Goal: Communication & Community: Share content

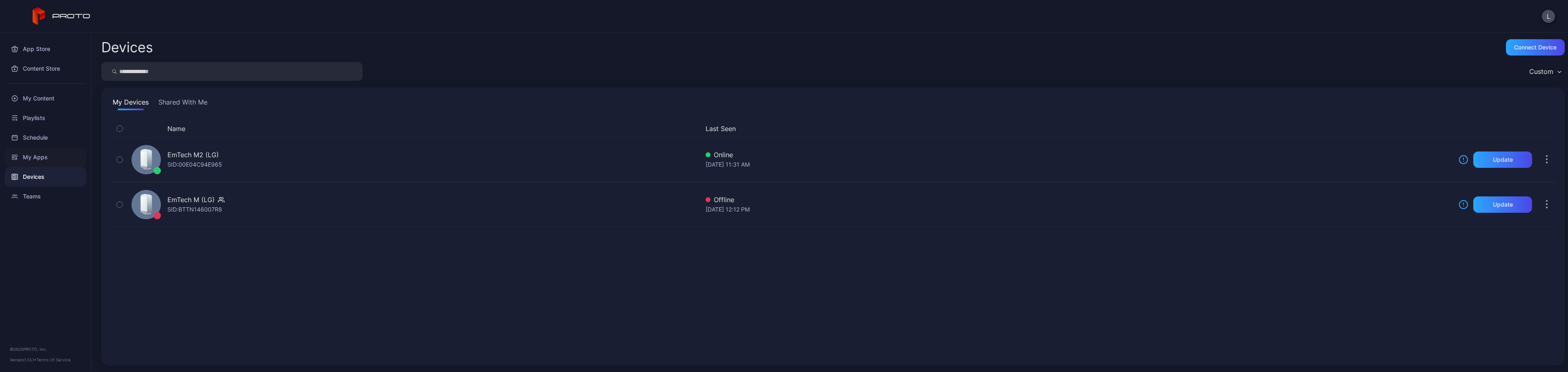
click at [41, 158] on div "My Apps" at bounding box center [45, 157] width 81 height 19
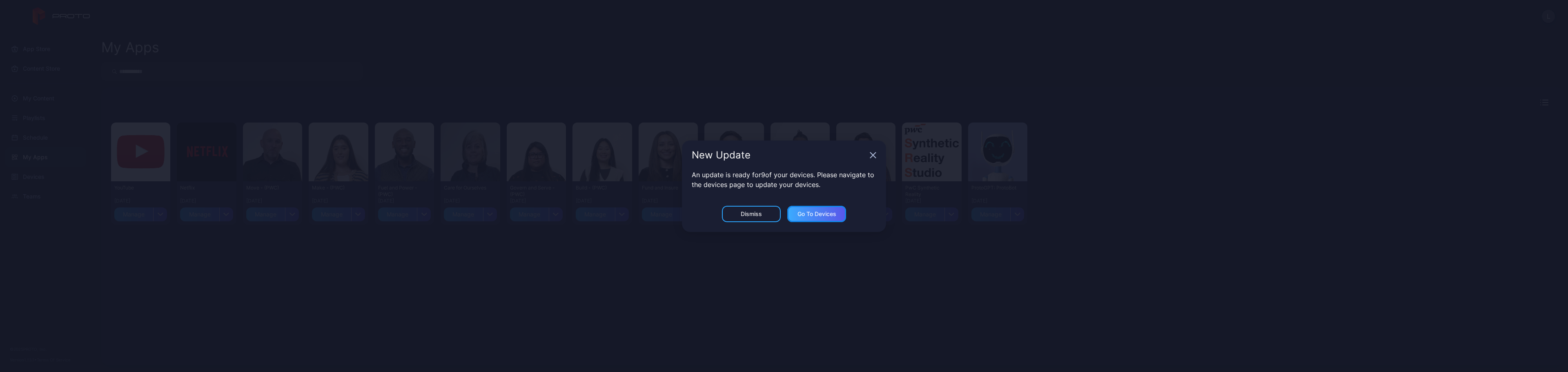
click at [813, 214] on div "Go to devices" at bounding box center [817, 214] width 39 height 7
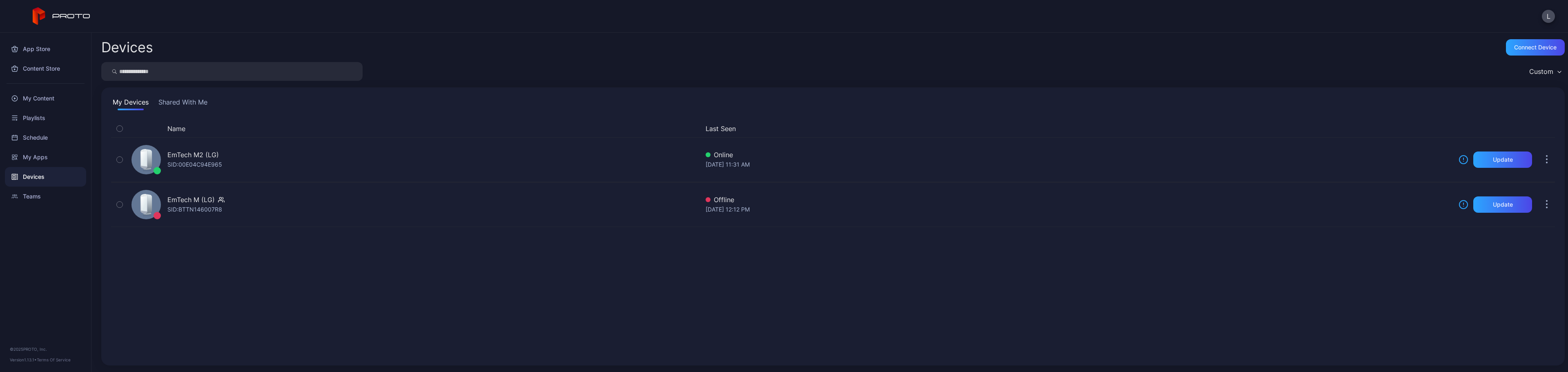
click at [189, 104] on button "Shared With Me" at bounding box center [183, 104] width 52 height 13
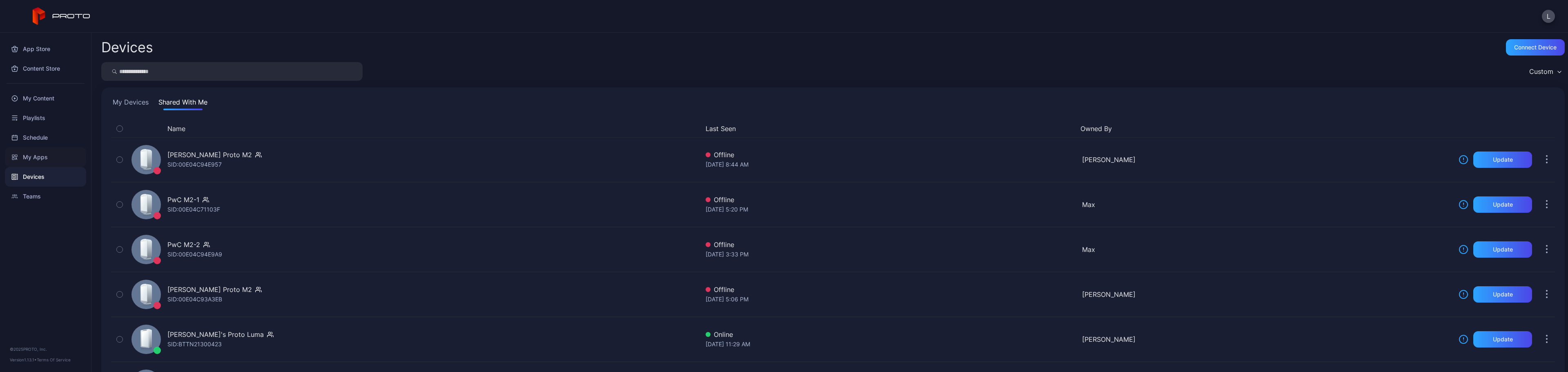
click at [54, 158] on div "My Apps" at bounding box center [45, 157] width 81 height 19
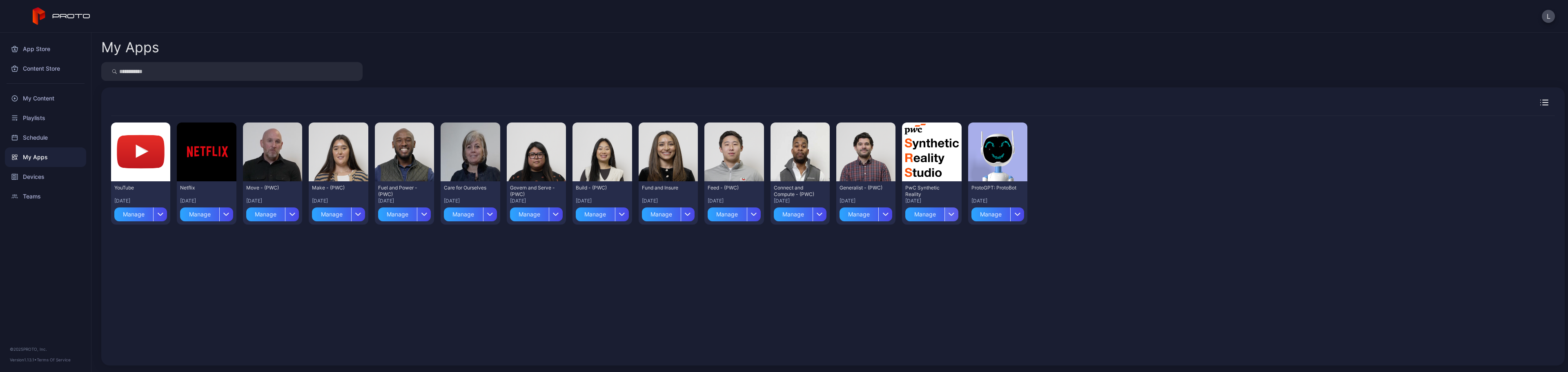
click at [951, 209] on button "Manage" at bounding box center [931, 212] width 53 height 17
click at [933, 239] on button "Install" at bounding box center [926, 238] width 69 height 26
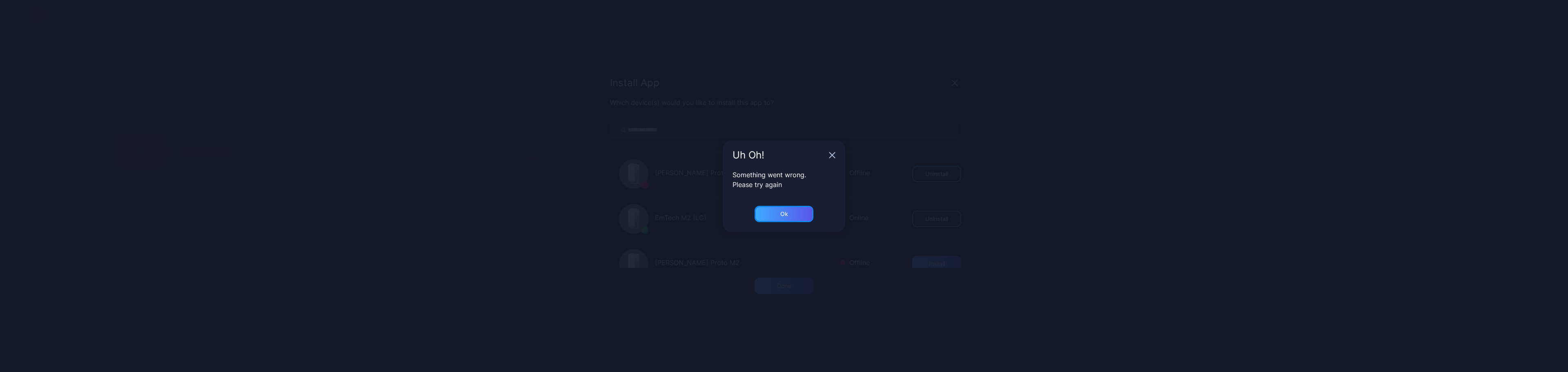
click at [785, 216] on div "Ok" at bounding box center [784, 214] width 8 height 7
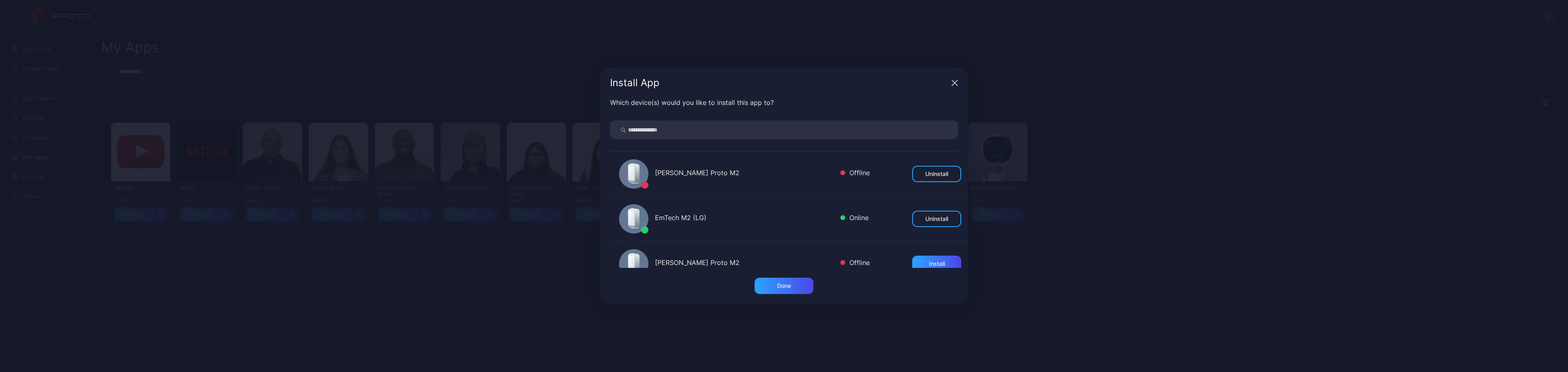
click at [954, 82] on icon "button" at bounding box center [954, 83] width 5 height 5
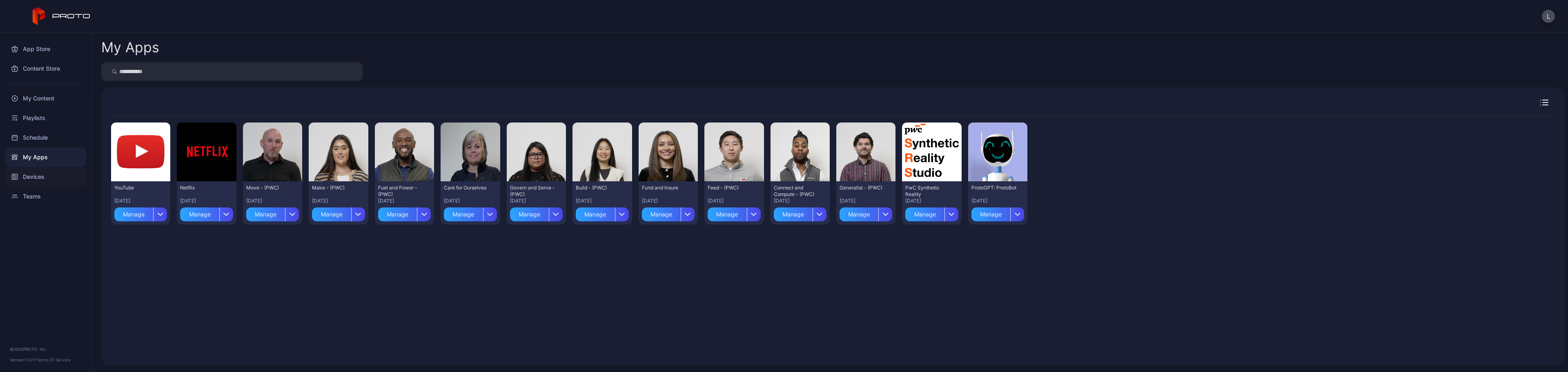
click at [27, 176] on div "Devices" at bounding box center [45, 177] width 81 height 19
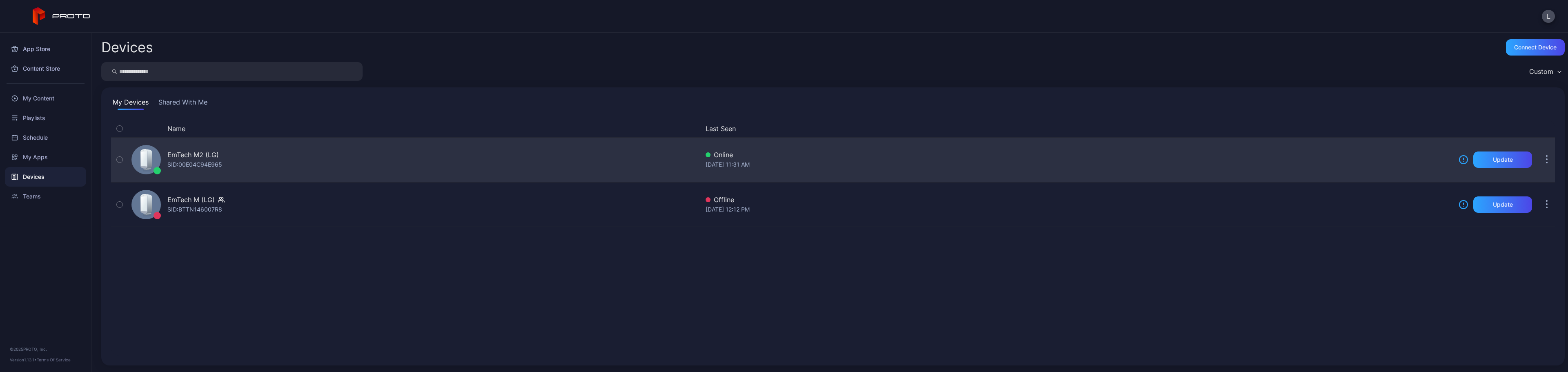
click at [262, 174] on div "EmTech M2 (LG) SID: 00E04C94E965" at bounding box center [414, 160] width 571 height 41
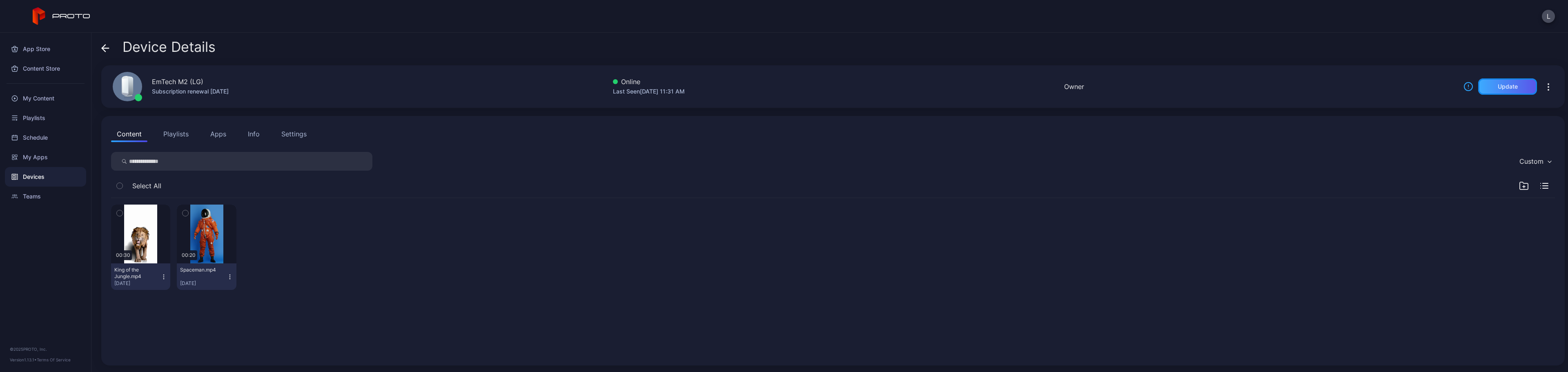
click at [1517, 89] on div "Update" at bounding box center [1507, 86] width 59 height 16
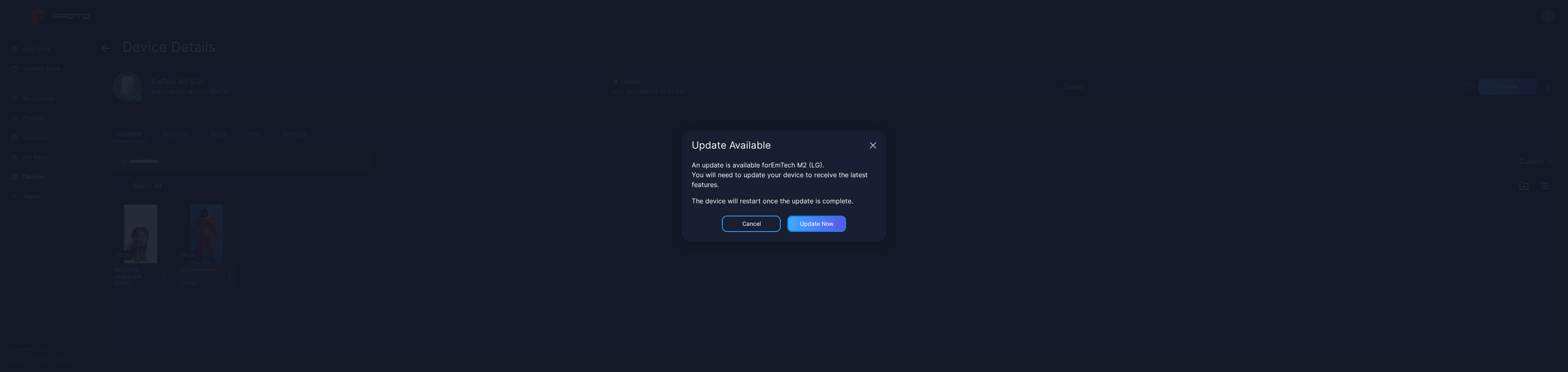
click at [812, 223] on div "Update now" at bounding box center [817, 223] width 34 height 7
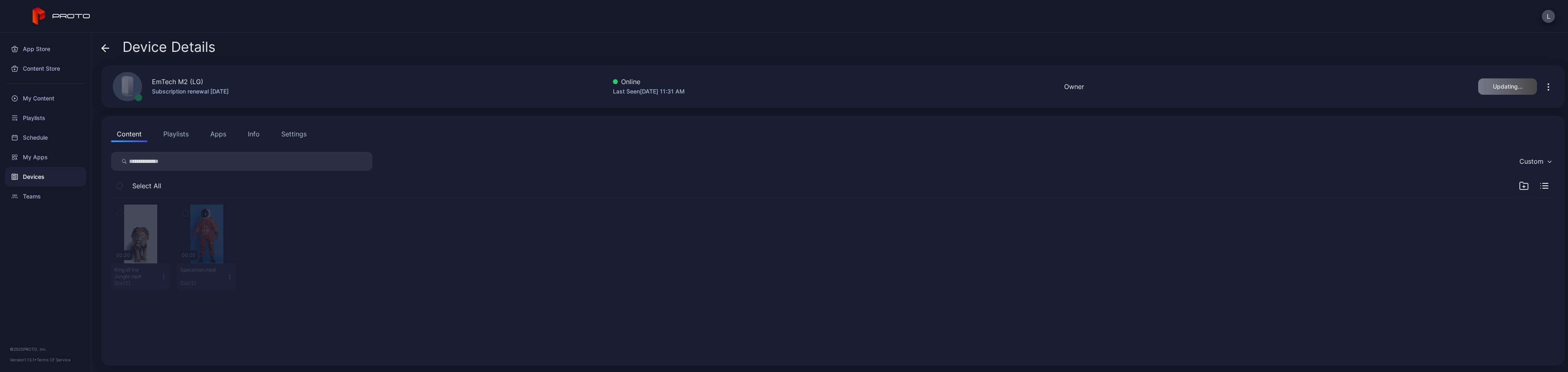
click at [1544, 89] on icon "button" at bounding box center [1549, 87] width 10 height 10
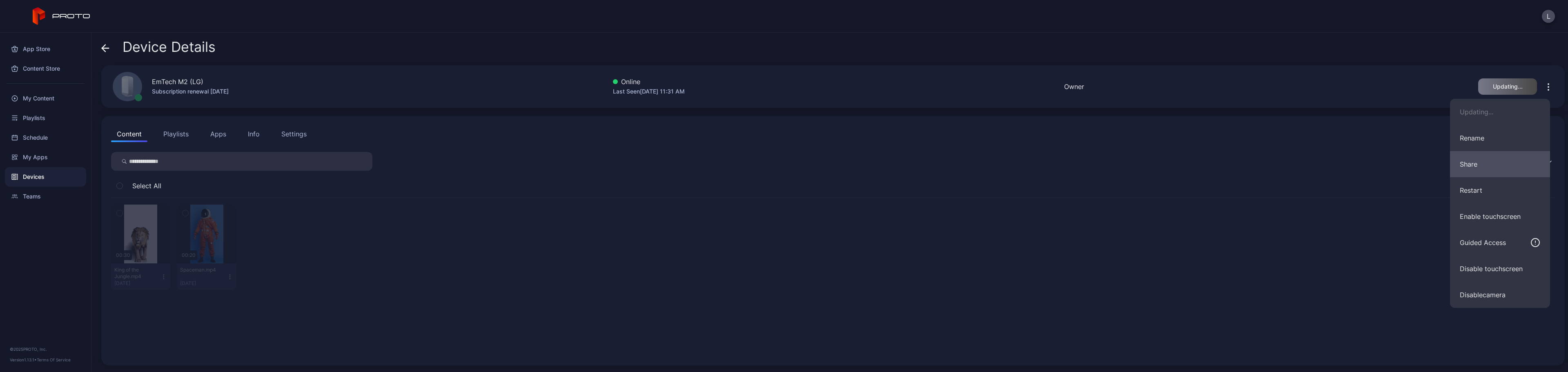
click at [1489, 161] on button "Share" at bounding box center [1500, 164] width 100 height 26
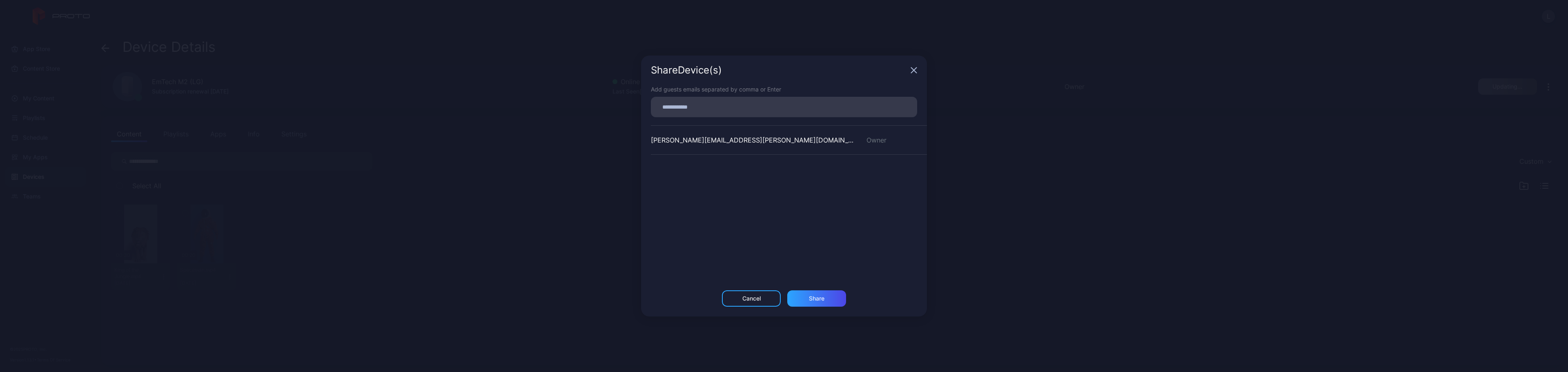
click at [694, 104] on input at bounding box center [783, 107] width 256 height 10
type input "********"
click at [906, 64] on div "Share Device (s)" at bounding box center [784, 63] width 286 height 29
click at [911, 63] on icon "button" at bounding box center [914, 63] width 7 height 7
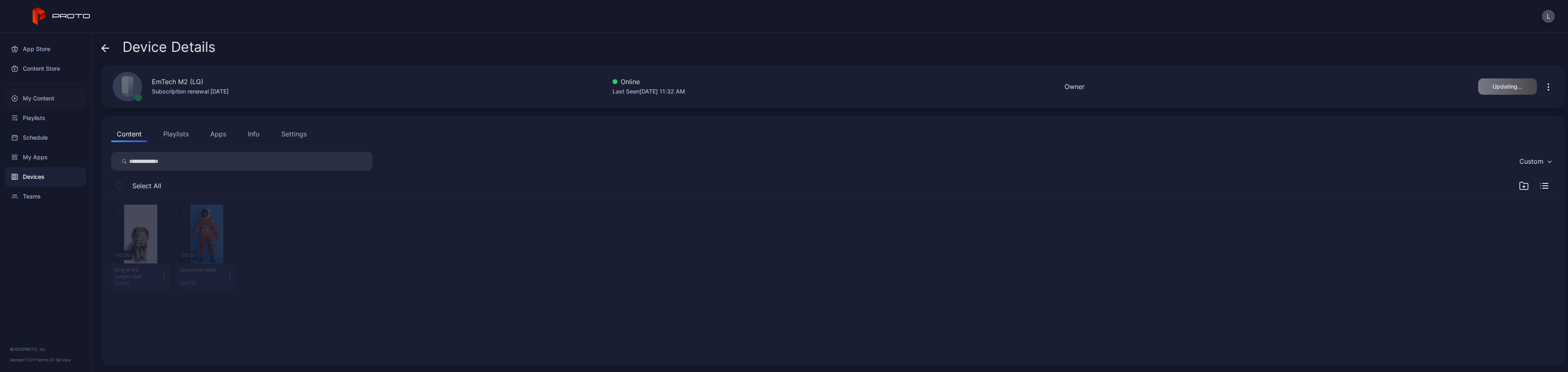
click at [37, 99] on div "My Content" at bounding box center [45, 99] width 81 height 19
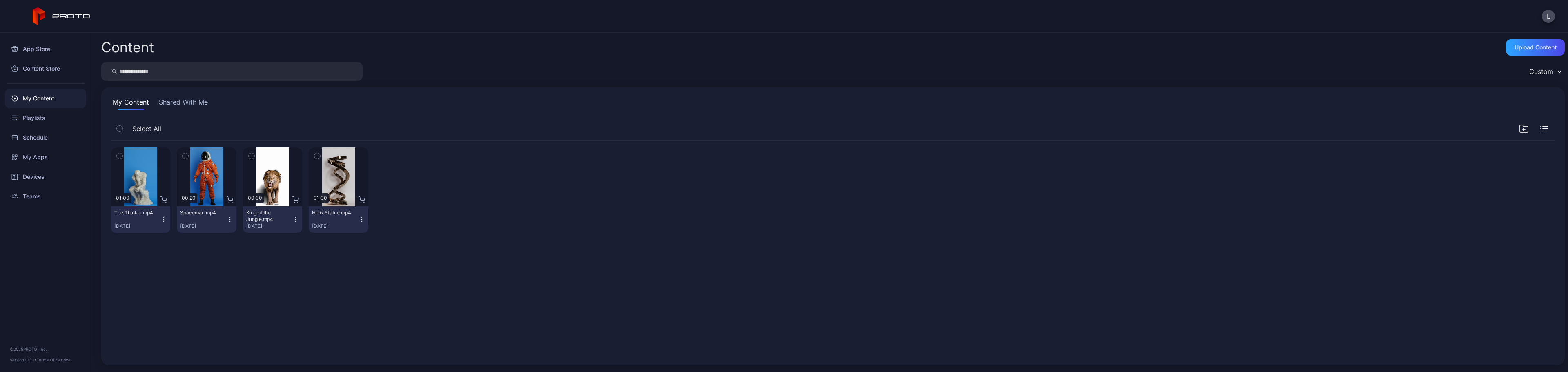
click at [161, 219] on icon "button" at bounding box center [164, 220] width 7 height 7
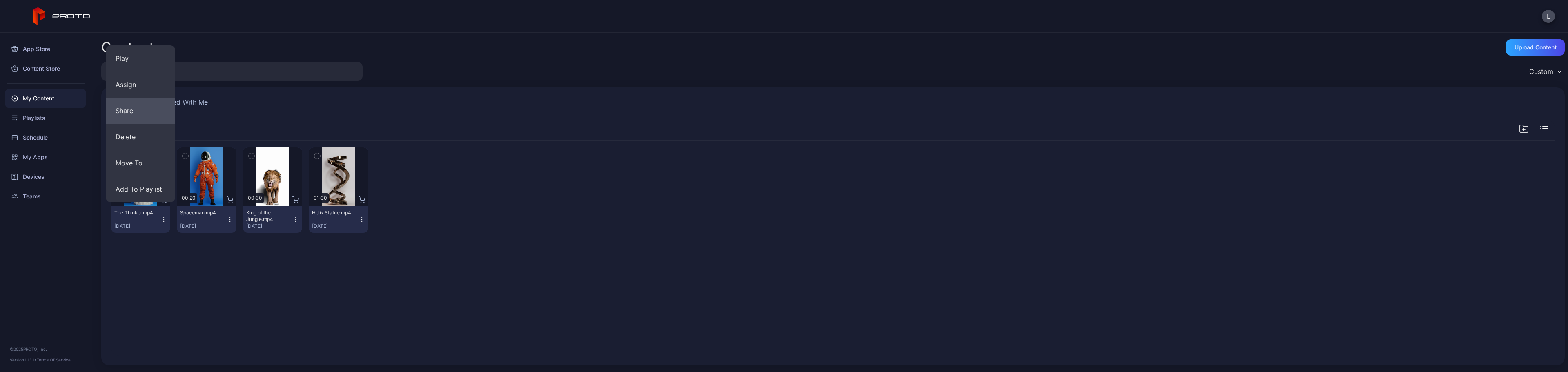
click at [143, 110] on button "Share" at bounding box center [141, 110] width 69 height 26
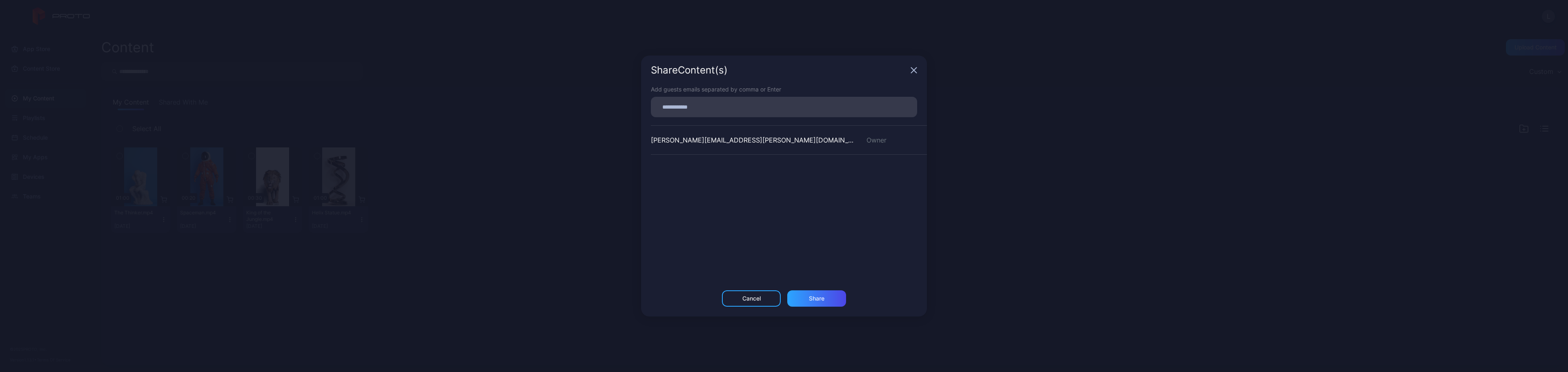
click at [917, 64] on div "Share Content (s)" at bounding box center [784, 70] width 286 height 29
click at [915, 69] on icon "button" at bounding box center [914, 70] width 7 height 7
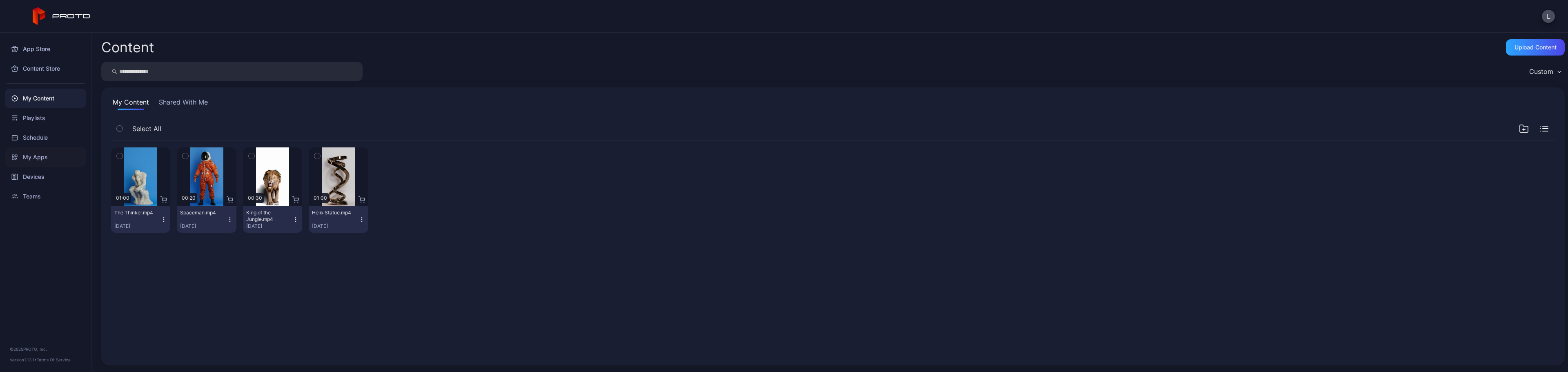
click at [18, 157] on icon at bounding box center [15, 157] width 7 height 7
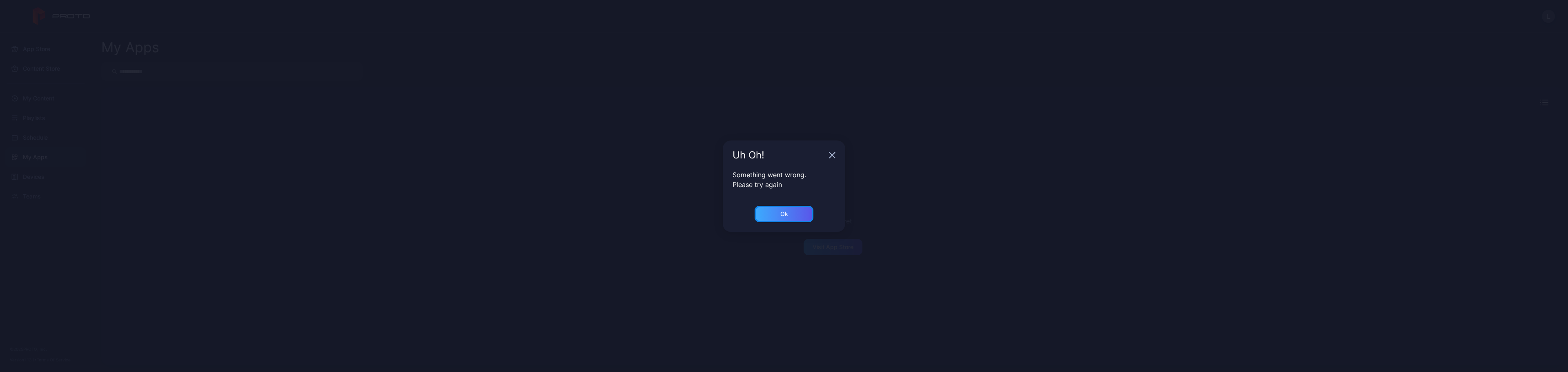
click at [793, 208] on div "Ok" at bounding box center [784, 214] width 59 height 16
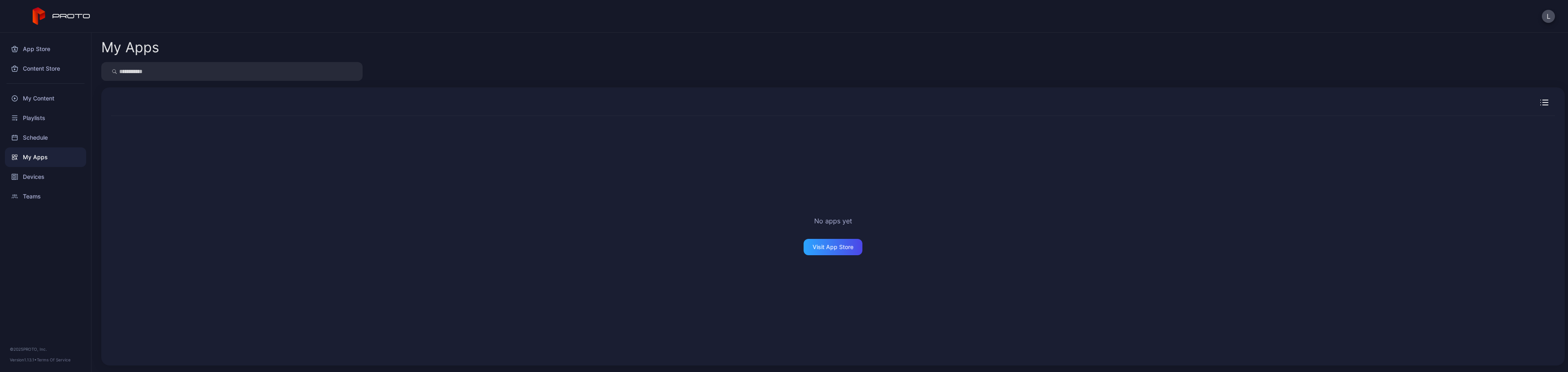
click at [52, 161] on div "My Apps" at bounding box center [45, 157] width 81 height 19
click at [42, 177] on div "Devices" at bounding box center [45, 177] width 81 height 19
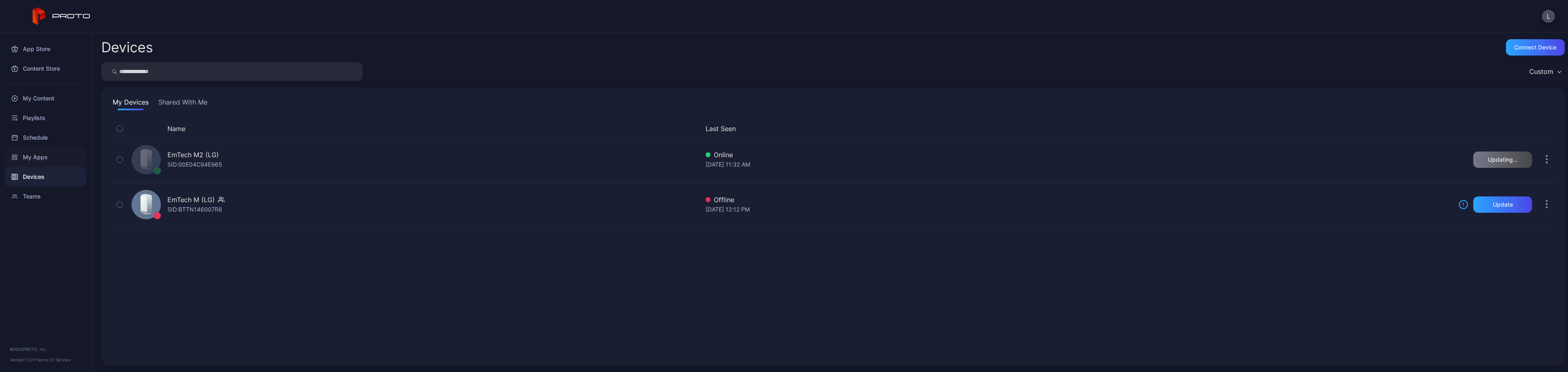
click at [45, 151] on div "My Apps" at bounding box center [45, 157] width 81 height 19
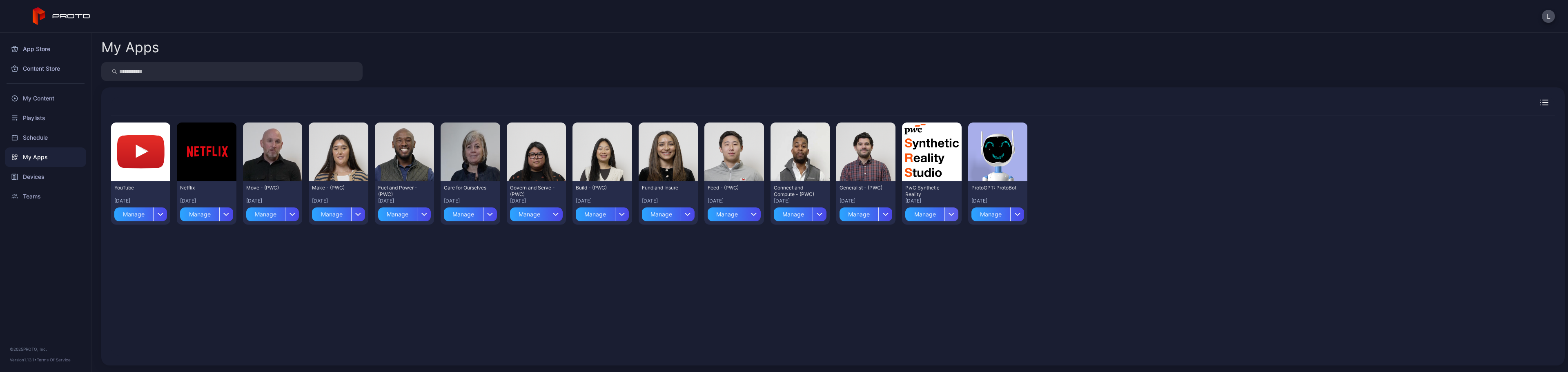
click at [948, 211] on div "button" at bounding box center [951, 214] width 14 height 14
click at [933, 237] on button "Install" at bounding box center [926, 238] width 69 height 26
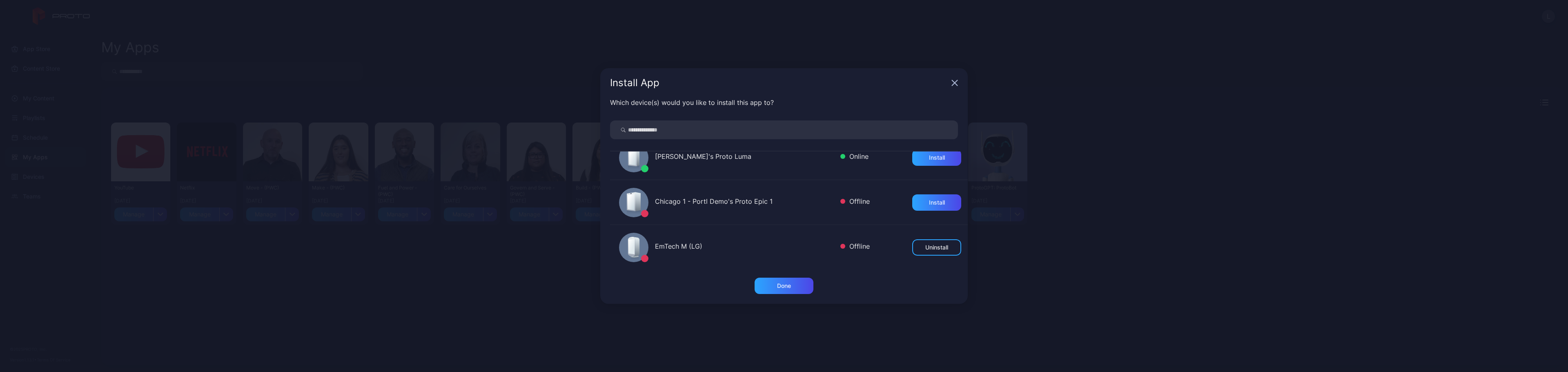
scroll to position [288, 0]
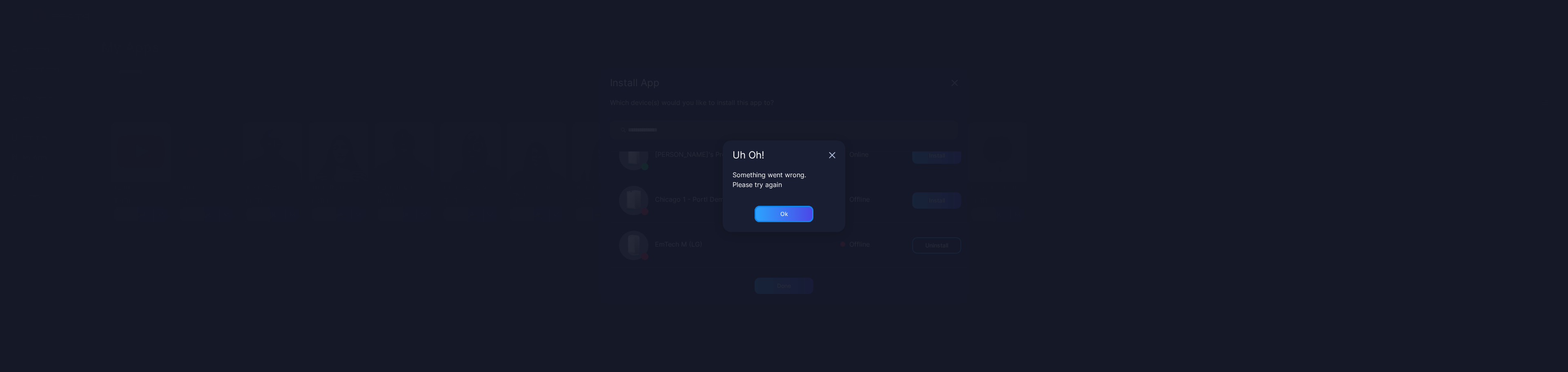
click at [777, 214] on div "Ok" at bounding box center [784, 214] width 59 height 16
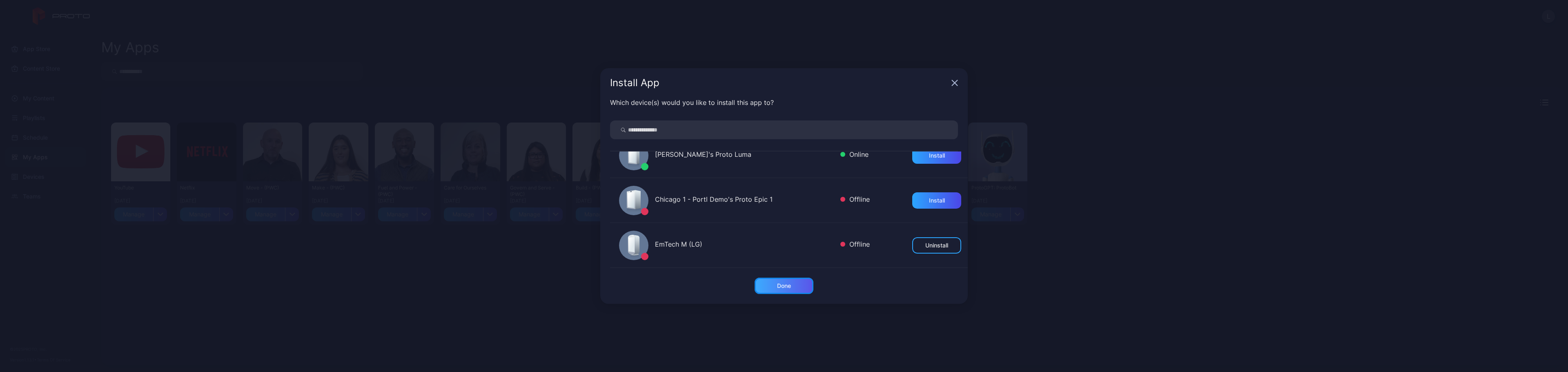
click at [788, 286] on div "Done" at bounding box center [784, 286] width 14 height 7
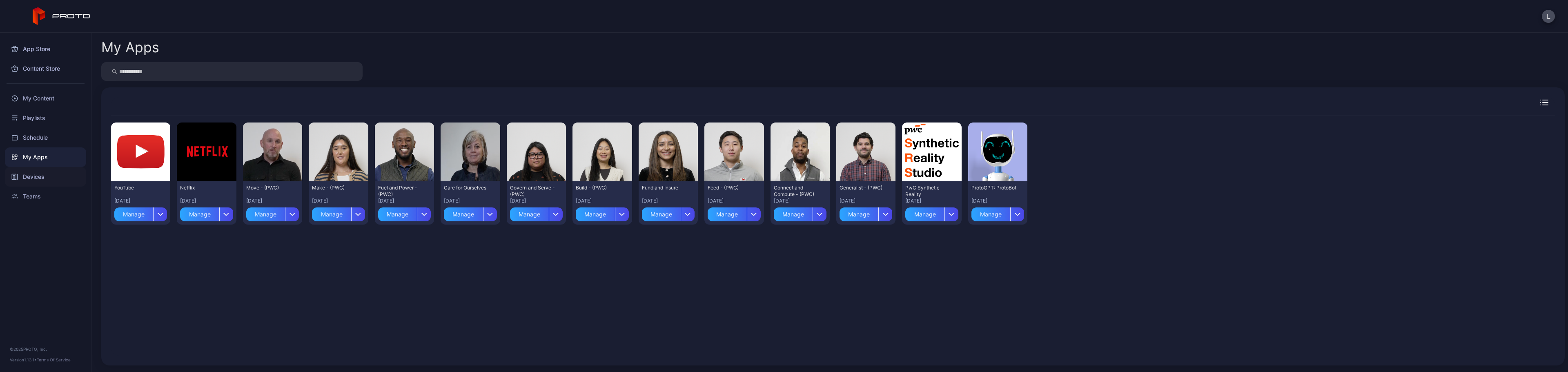
click at [45, 178] on div "Devices" at bounding box center [45, 177] width 81 height 19
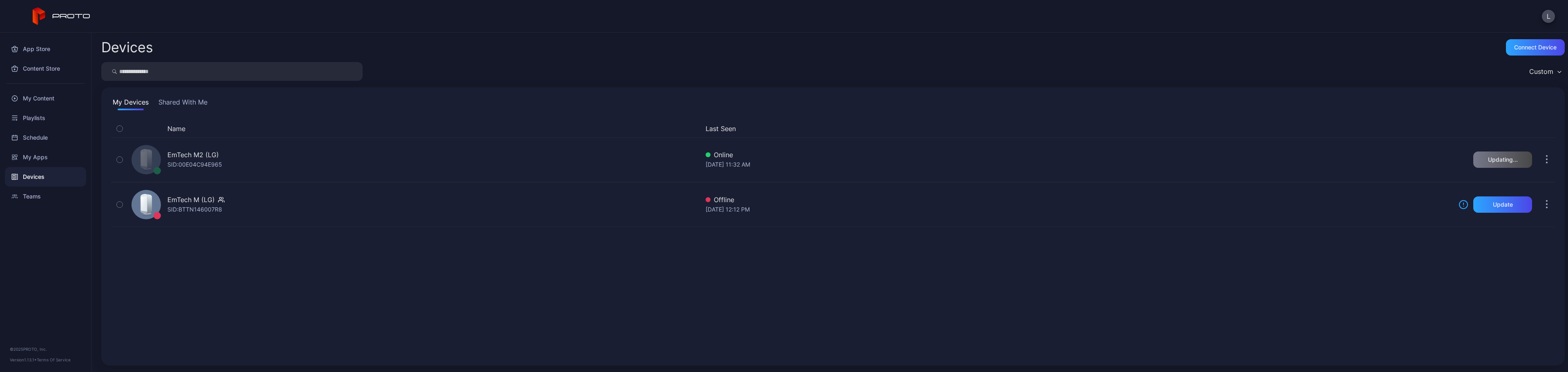
click at [182, 95] on div "My Devices Shared With Me Name Last Seen EmTech M2 (LG) SID: 00E04C94E965 Onlin…" at bounding box center [833, 226] width 1463 height 278
click at [185, 103] on button "Shared With Me" at bounding box center [183, 104] width 52 height 13
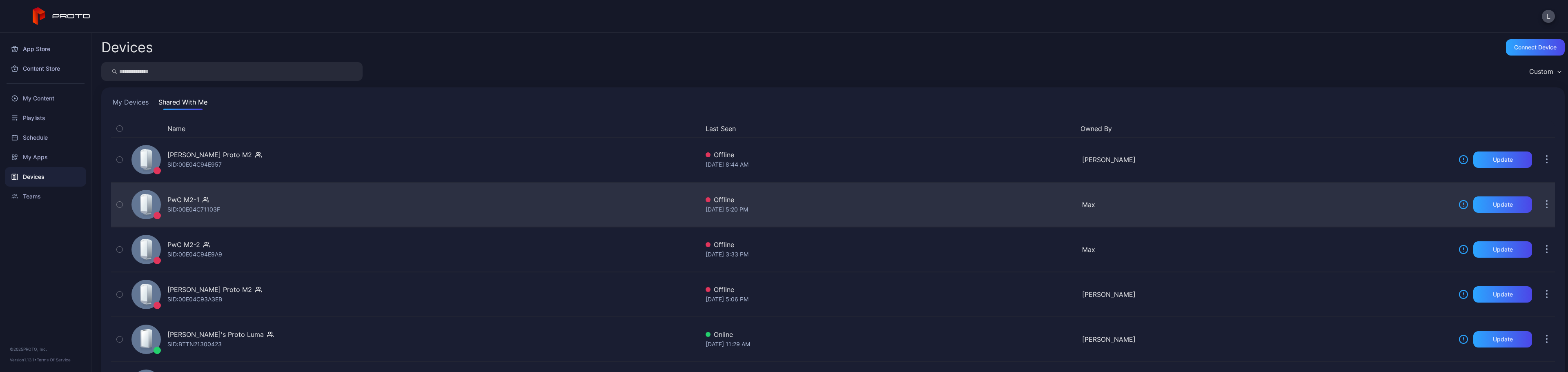
click at [586, 226] on div "PwC M2-1 SID: 00E04C71103F Offline [DATE] 5:20 PM Max Update" at bounding box center [833, 205] width 1444 height 45
click at [1484, 209] on div "Update" at bounding box center [1502, 205] width 59 height 16
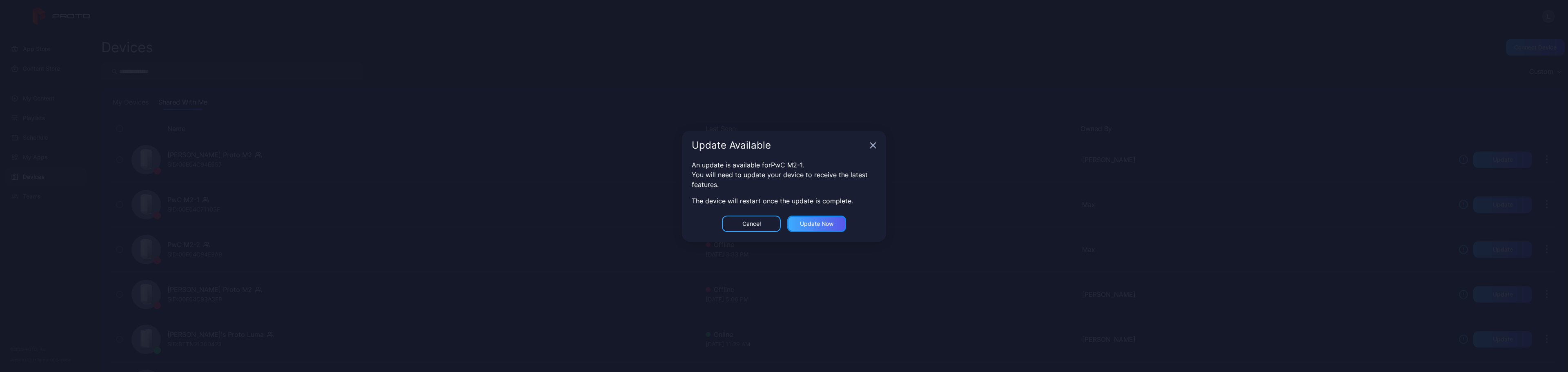
click at [830, 222] on div "Update now" at bounding box center [817, 223] width 34 height 7
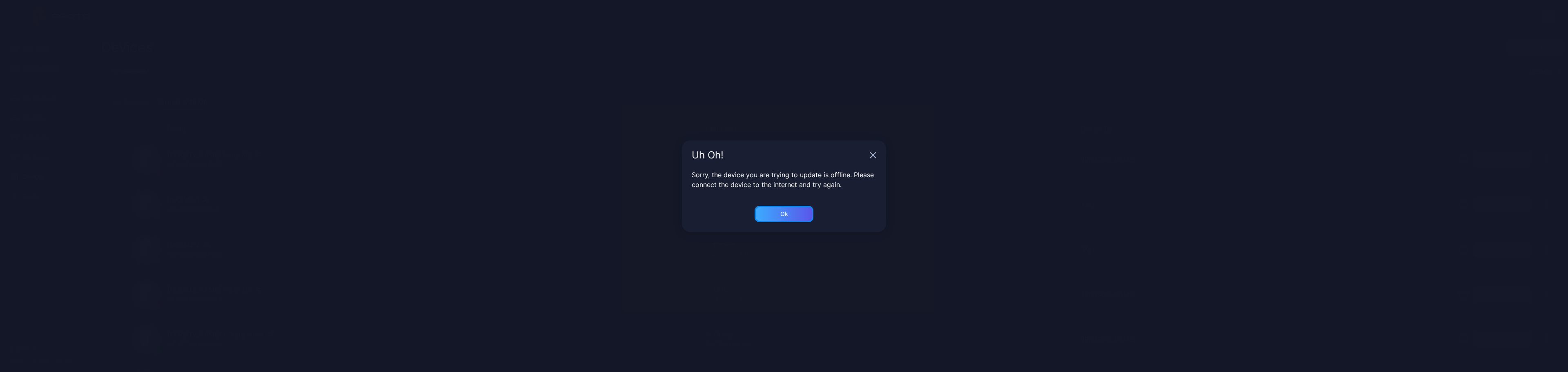
click at [779, 206] on div "Ok" at bounding box center [784, 214] width 59 height 16
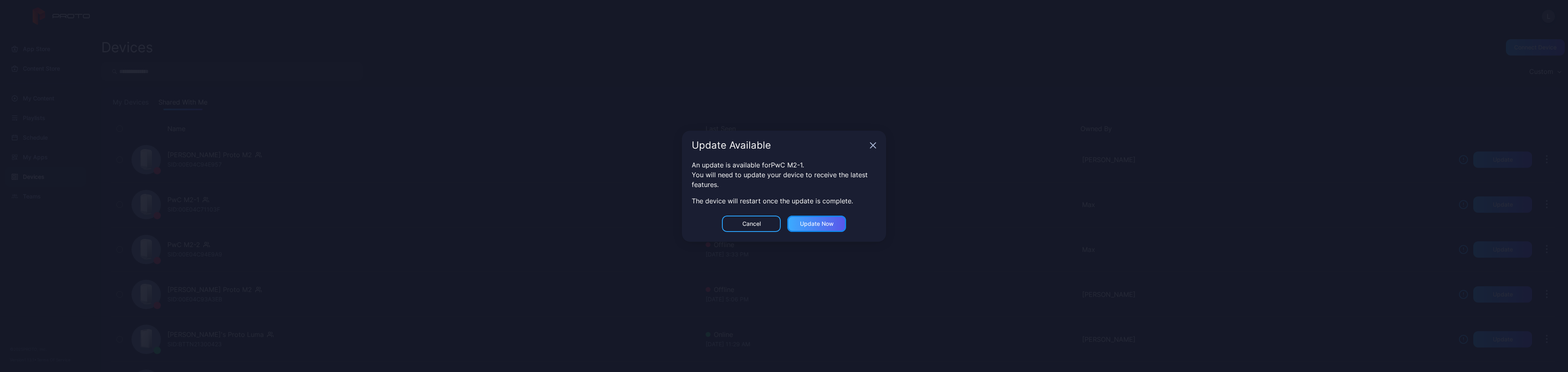
click at [812, 225] on div "Update now" at bounding box center [817, 223] width 34 height 7
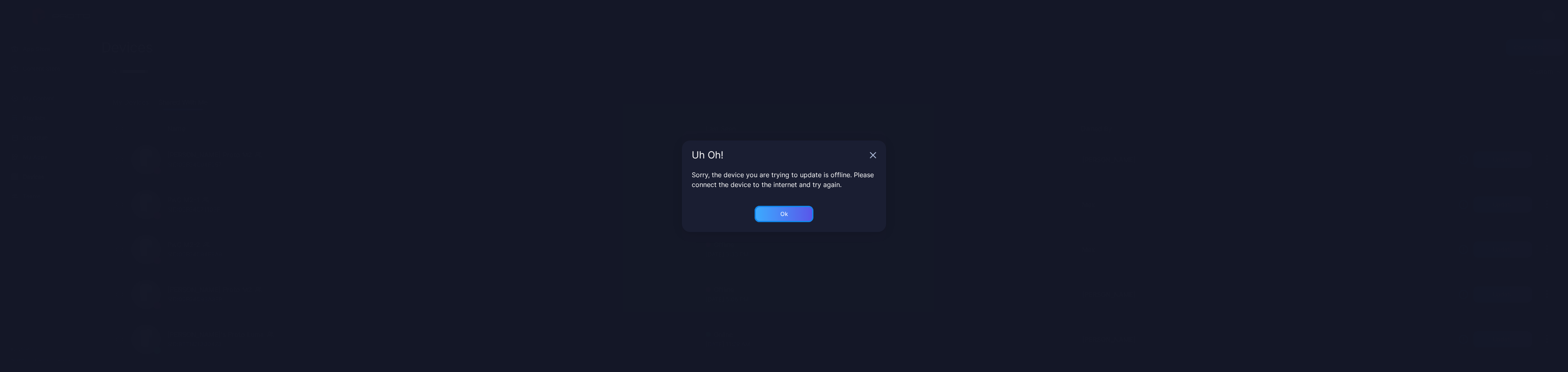
click at [807, 211] on div "Ok" at bounding box center [784, 214] width 59 height 16
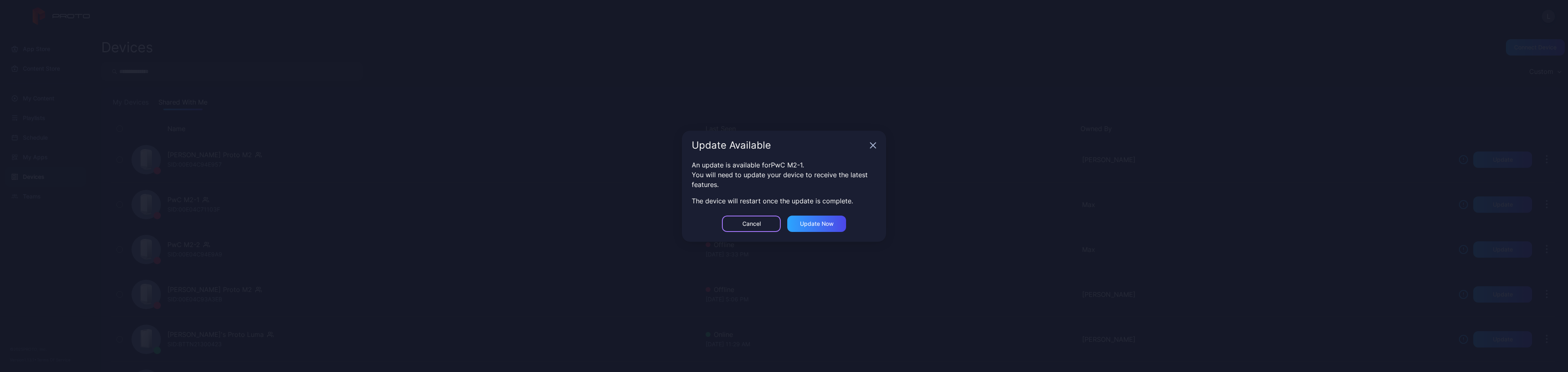
click at [769, 226] on div "Cancel" at bounding box center [751, 223] width 59 height 16
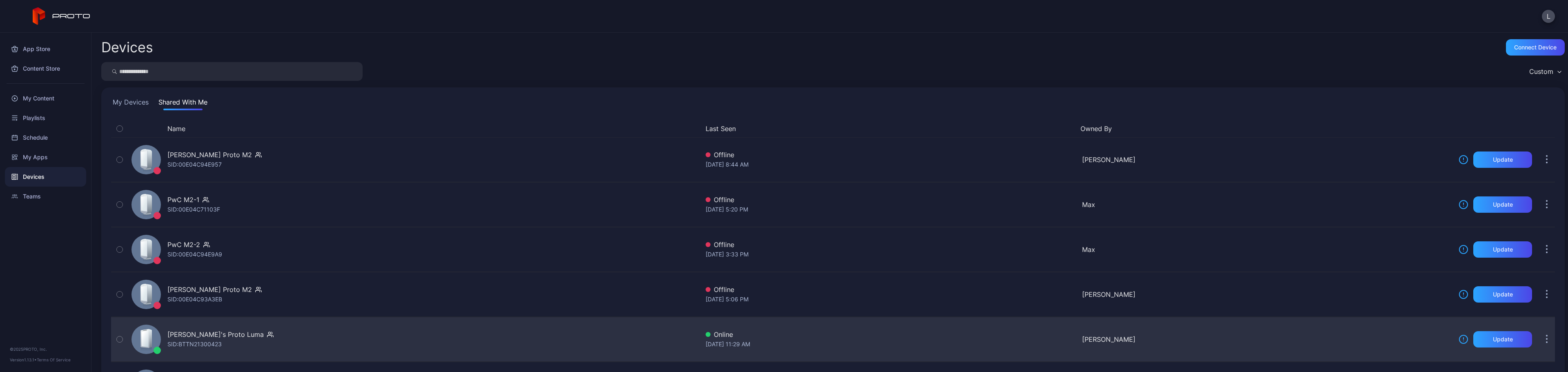
scroll to position [41, 0]
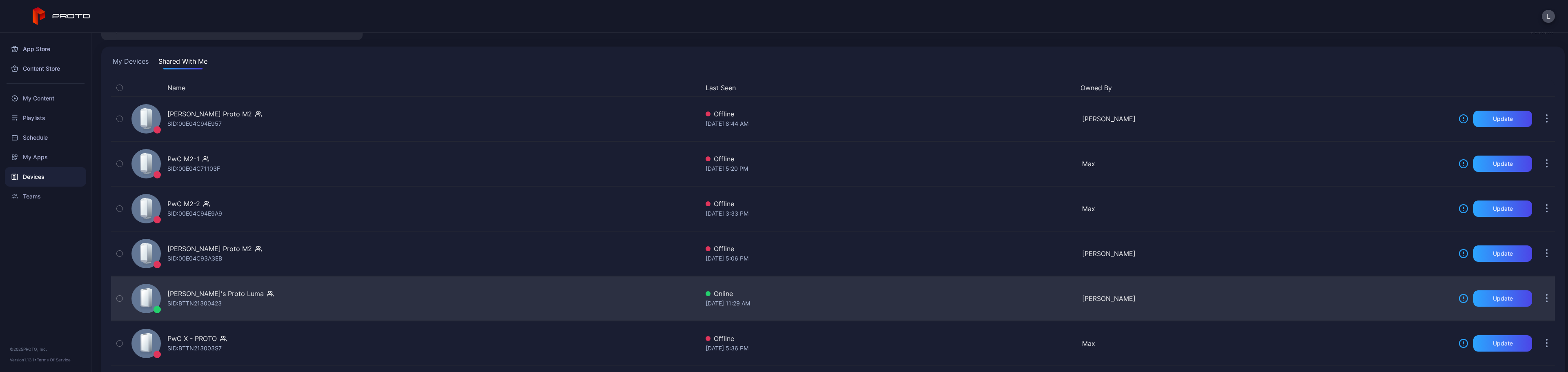
click at [458, 306] on div "[PERSON_NAME]'s Proto [PERSON_NAME]: BTTN21300423" at bounding box center [414, 298] width 571 height 41
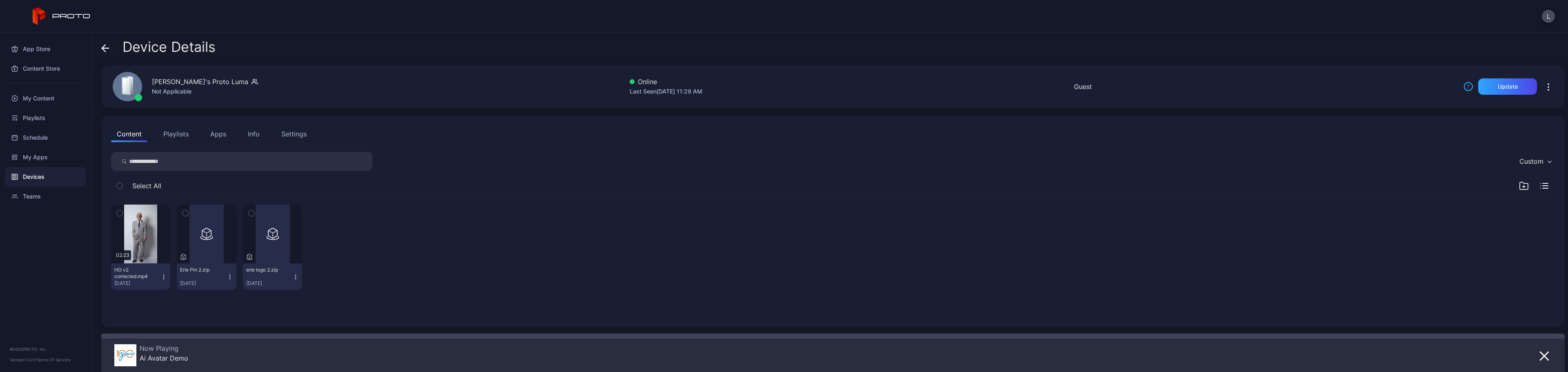
click at [107, 49] on icon at bounding box center [105, 47] width 8 height 8
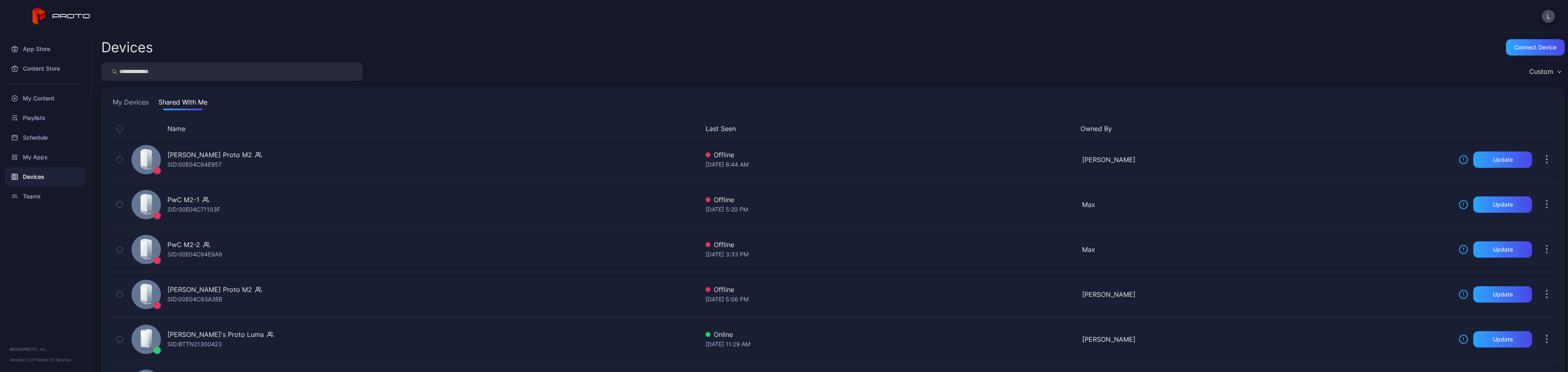
scroll to position [41, 0]
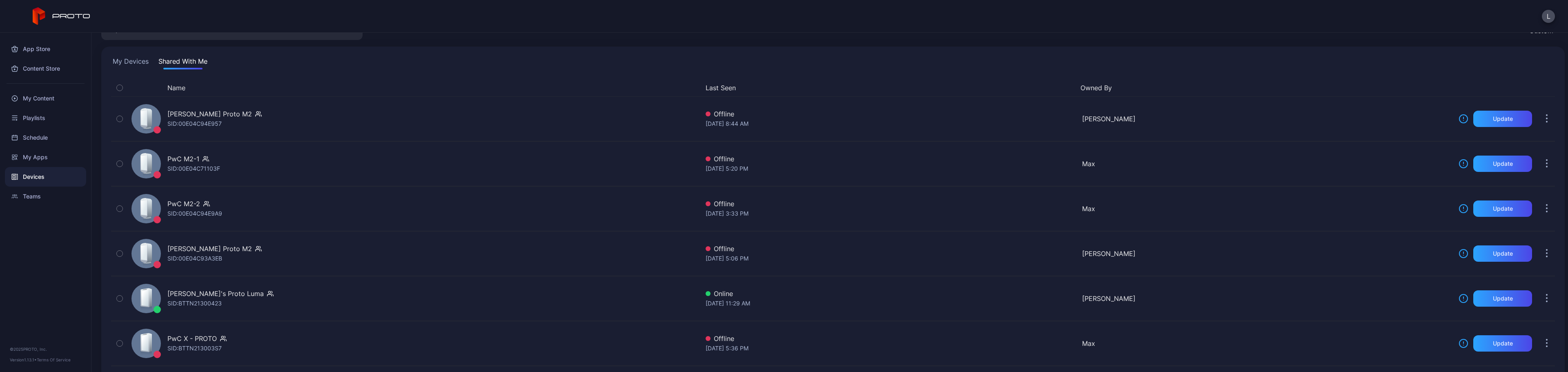
click at [37, 173] on div "Devices" at bounding box center [45, 177] width 81 height 19
click at [124, 58] on button "My Devices" at bounding box center [130, 63] width 39 height 13
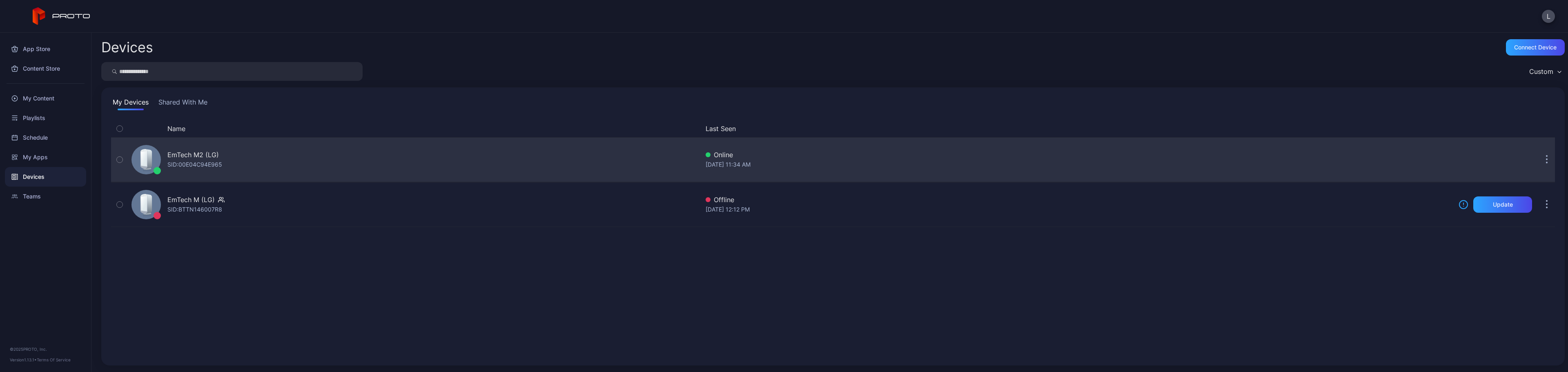
click at [1539, 160] on button "button" at bounding box center [1547, 160] width 16 height 16
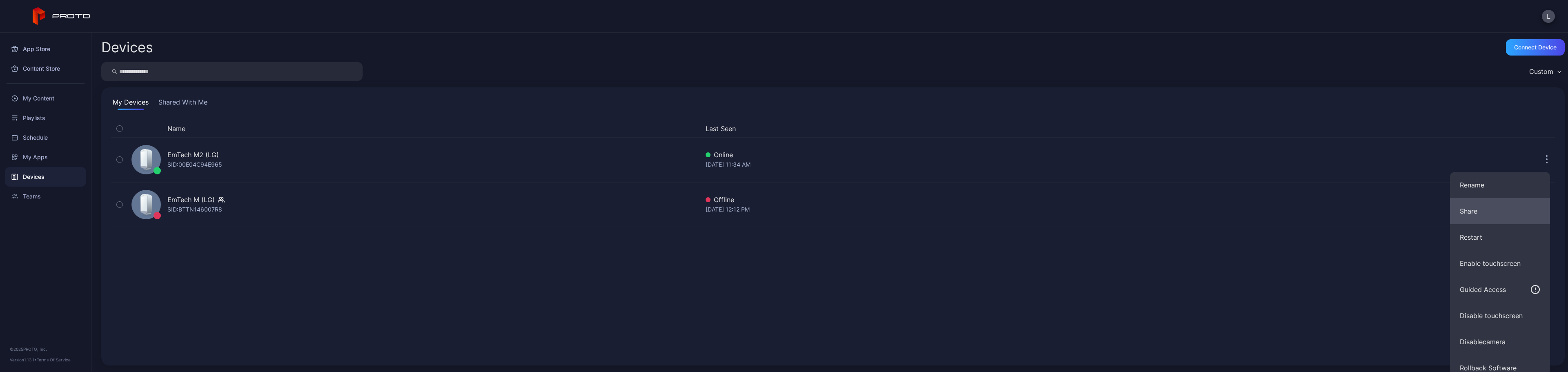
click at [1497, 215] on button "Share" at bounding box center [1500, 211] width 100 height 26
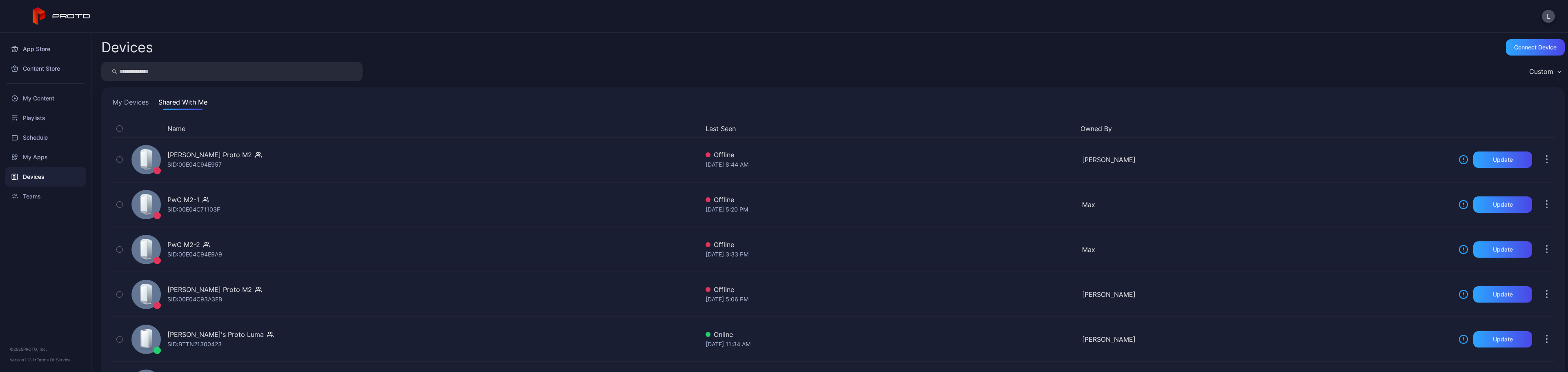
click at [41, 171] on div "Devices" at bounding box center [45, 177] width 81 height 19
click at [124, 104] on button "My Devices" at bounding box center [130, 104] width 39 height 13
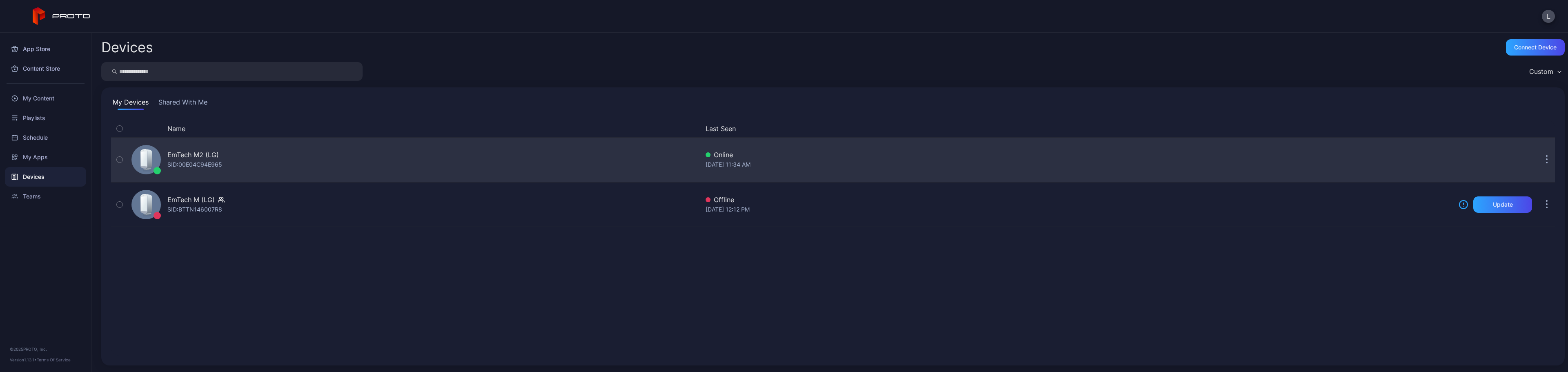
click at [1541, 162] on button "button" at bounding box center [1547, 160] width 16 height 16
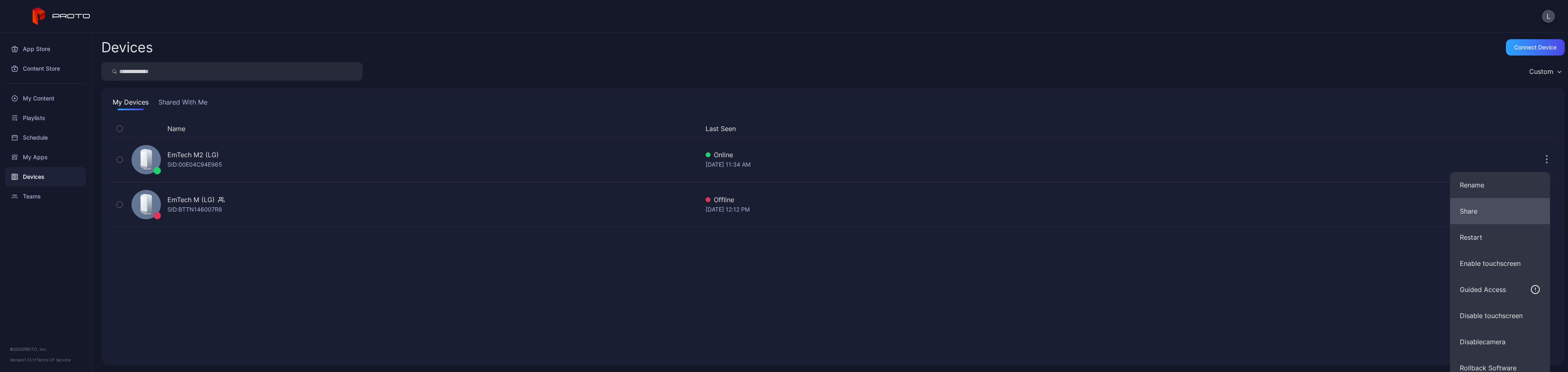
click at [1500, 212] on button "Share" at bounding box center [1500, 211] width 100 height 26
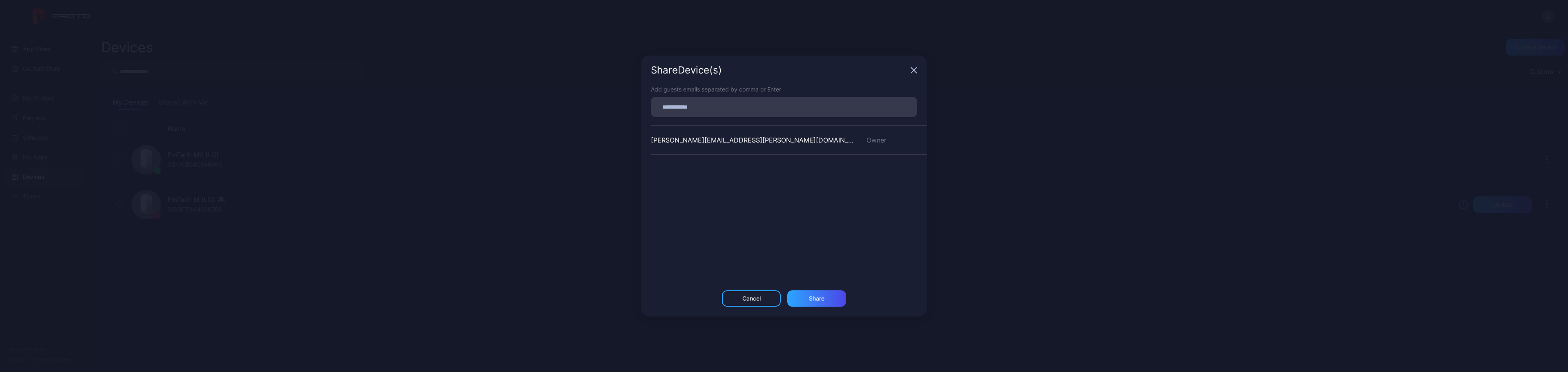
click at [698, 108] on input at bounding box center [783, 107] width 256 height 10
paste input
click at [825, 303] on div "Share" at bounding box center [816, 301] width 59 height 16
click at [909, 175] on div "Guest" at bounding box center [891, 170] width 70 height 17
click at [912, 167] on span "button" at bounding box center [914, 169] width 5 height 10
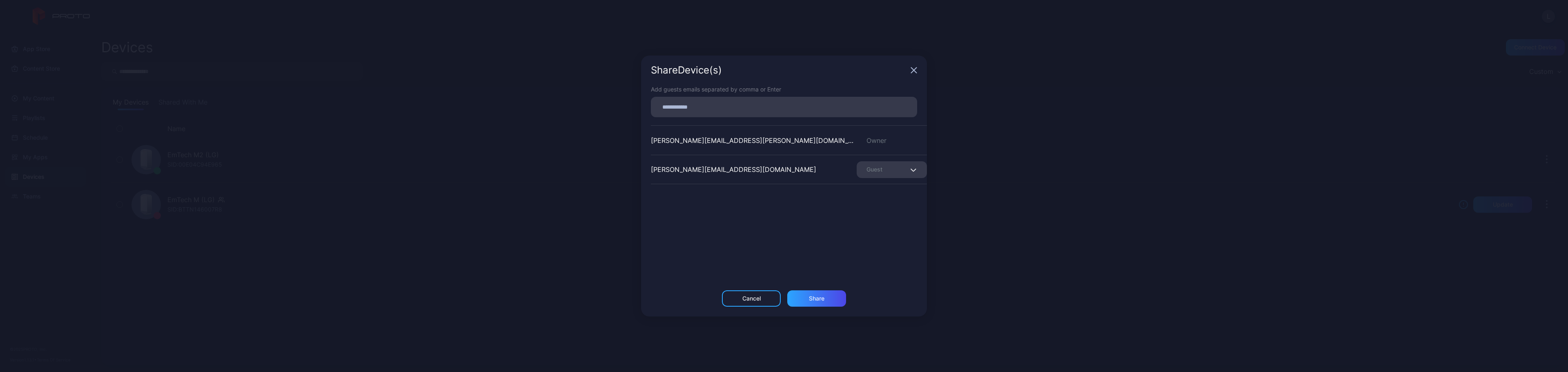
click at [1074, 163] on div "Share Device (s) Add guests emails separated by comma or Enter larry.gioia@pwc.…" at bounding box center [784, 186] width 1568 height 372
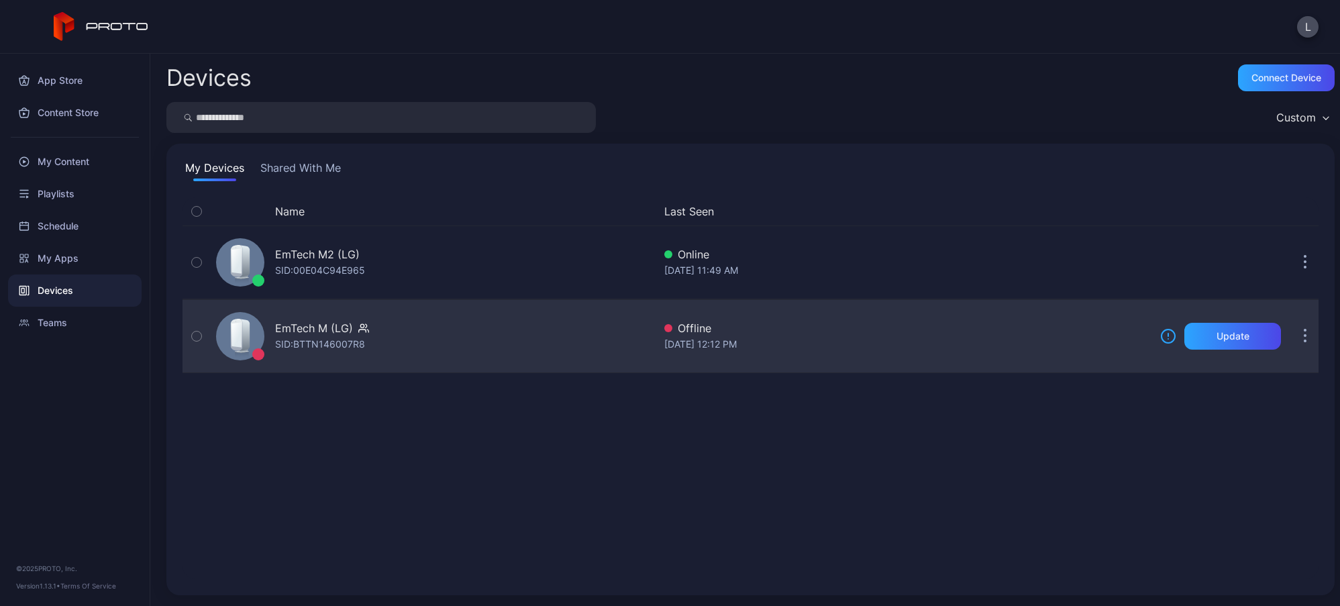
click at [423, 362] on div "EmTech M (LG) SID: BTTN146007R8" at bounding box center [432, 336] width 443 height 67
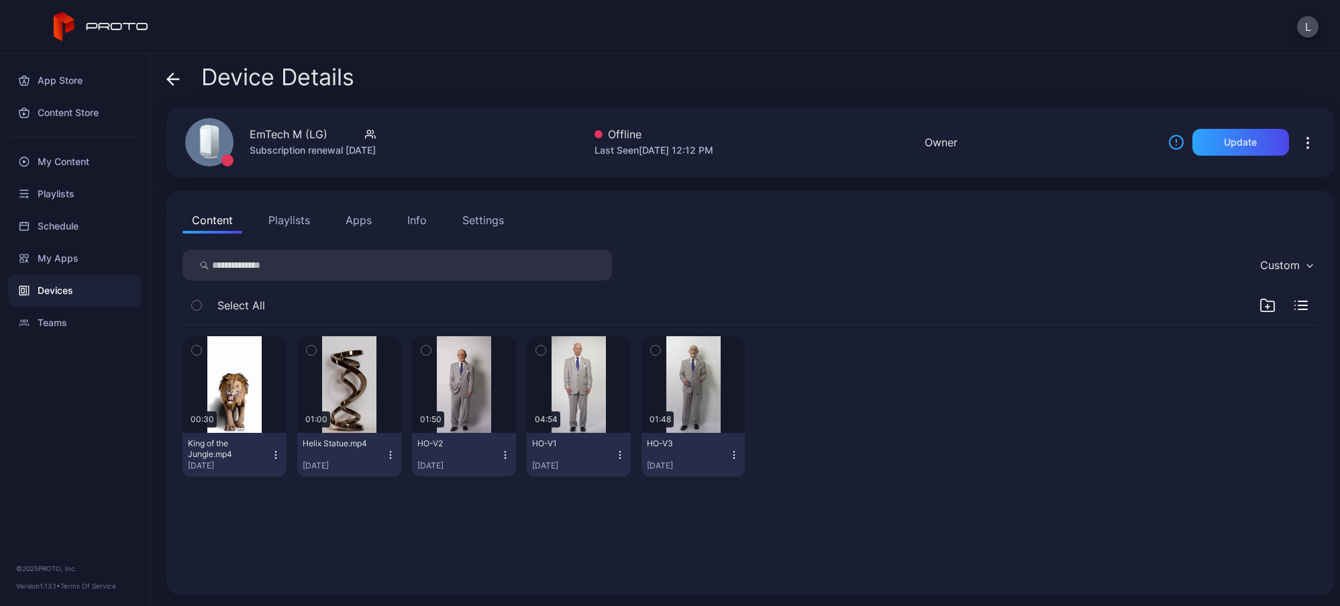
click at [369, 225] on button "Apps" at bounding box center [358, 220] width 45 height 27
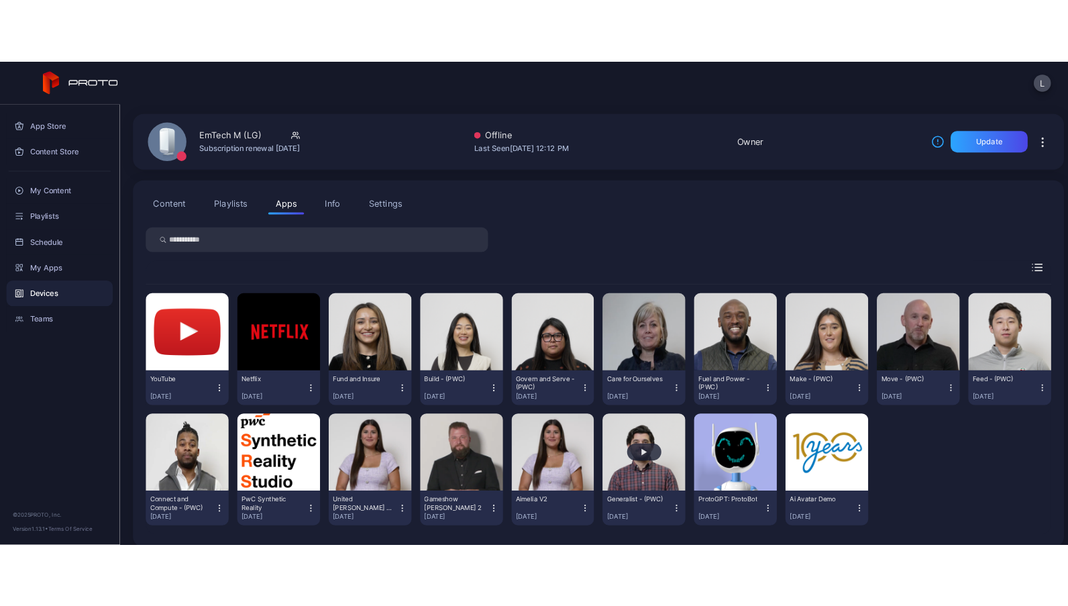
scroll to position [56, 0]
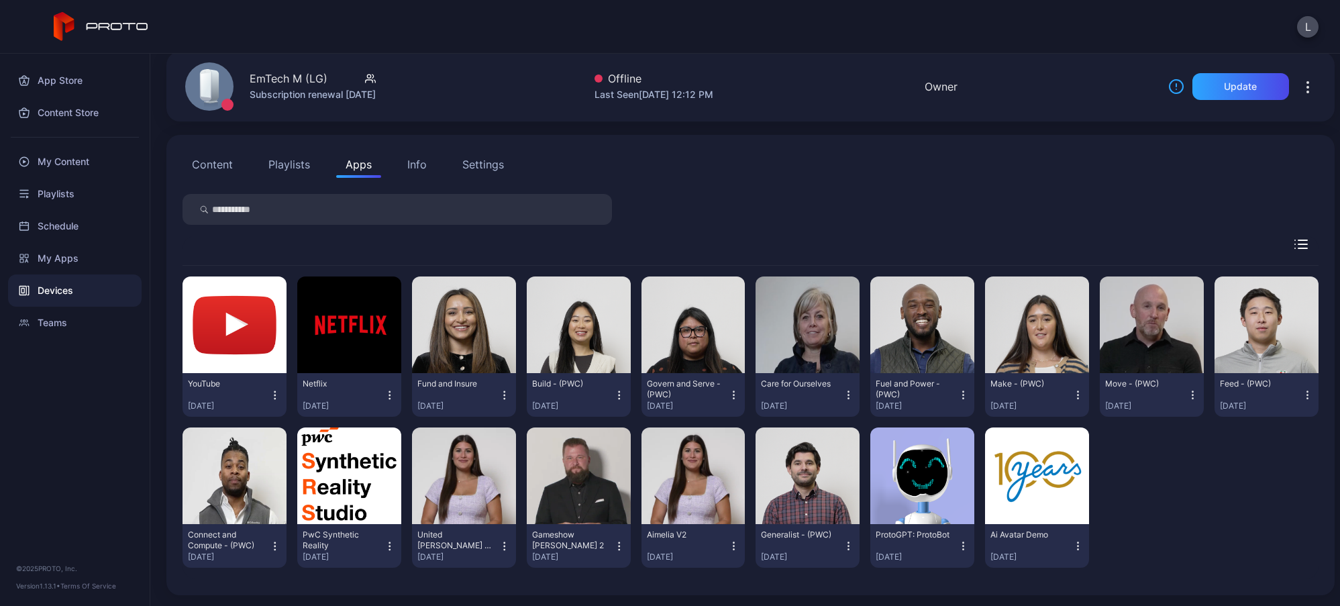
click at [1072, 548] on icon "button" at bounding box center [1077, 545] width 11 height 13
click at [1144, 494] on div "YouTube Jun 13, 2025 Netflix Jun 13, 2025 Fund and Insure May 29, 2025 Build - …" at bounding box center [750, 422] width 1136 height 313
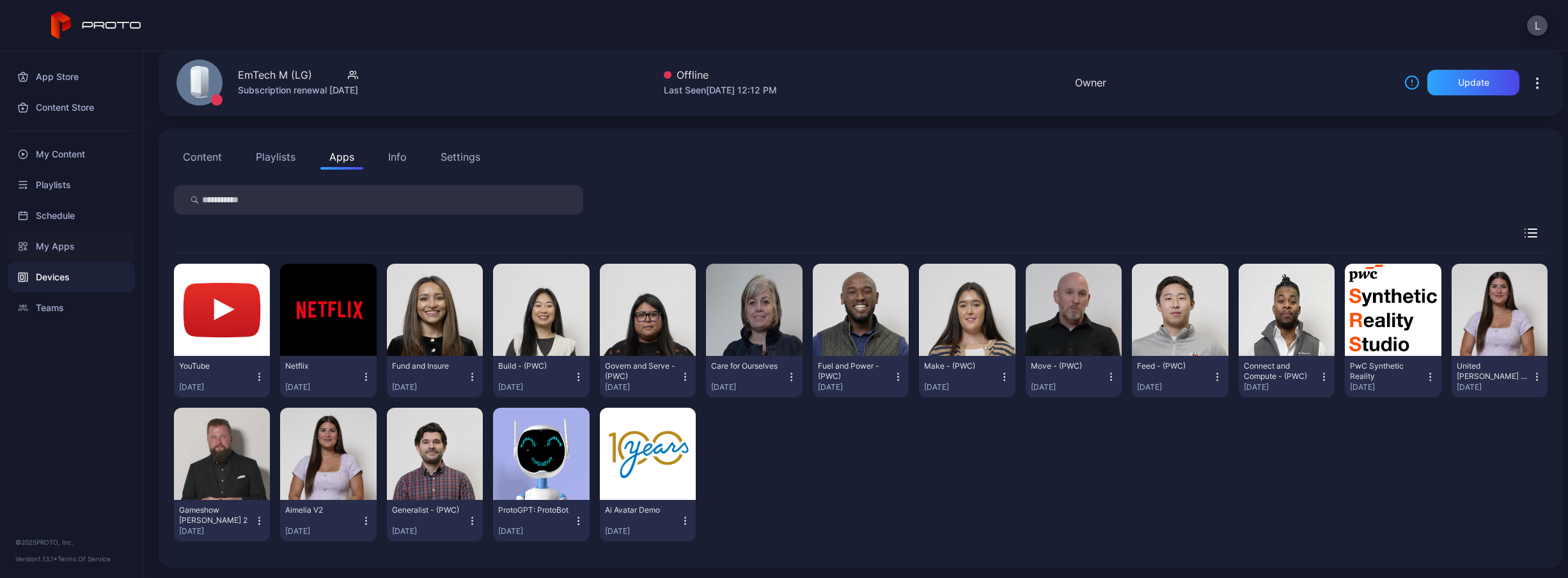
click at [65, 250] on div "My Apps" at bounding box center [71, 246] width 127 height 31
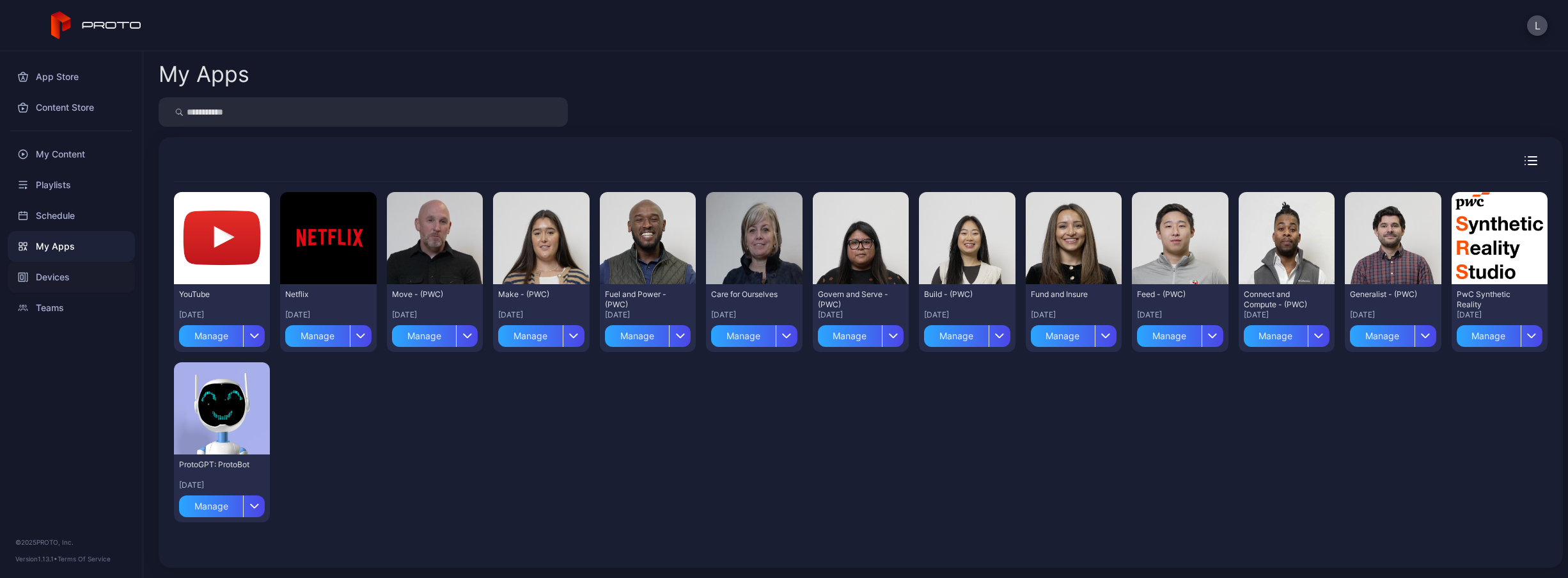
click at [65, 278] on div "Devices" at bounding box center [71, 277] width 127 height 31
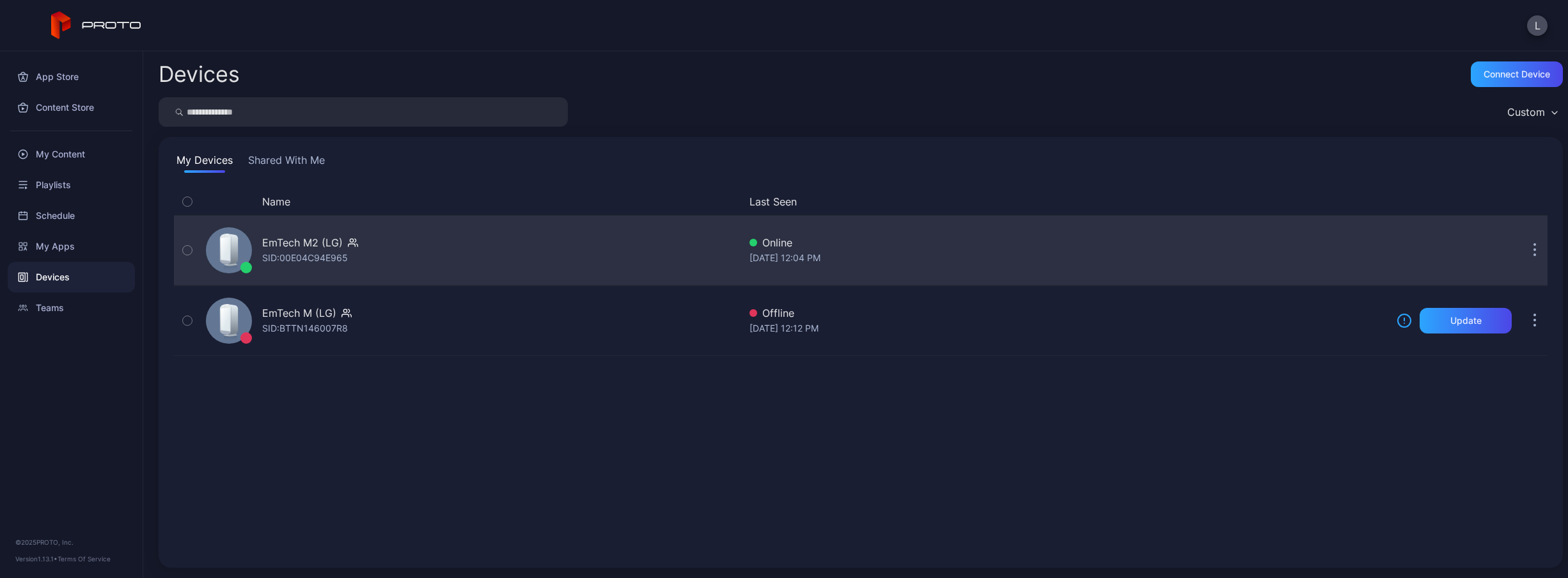
click at [1534, 253] on icon "button" at bounding box center [1535, 250] width 3 height 14
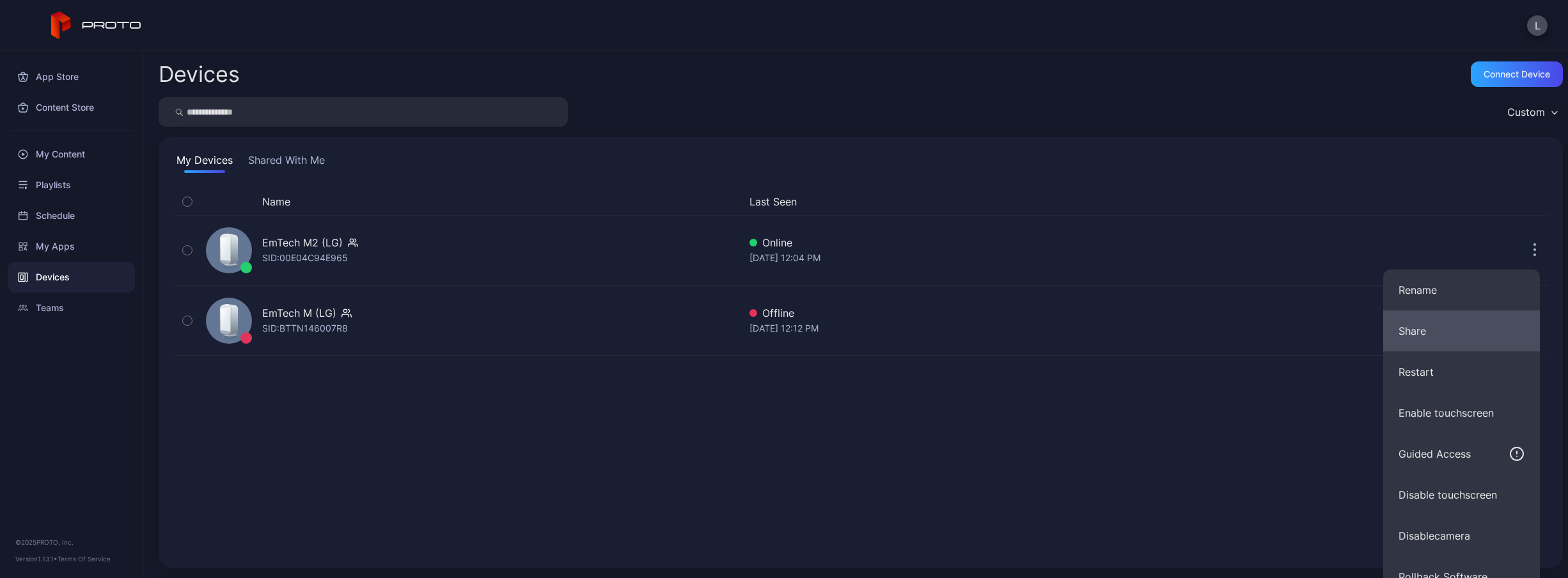
click at [1469, 327] on button "Share" at bounding box center [1461, 330] width 156 height 41
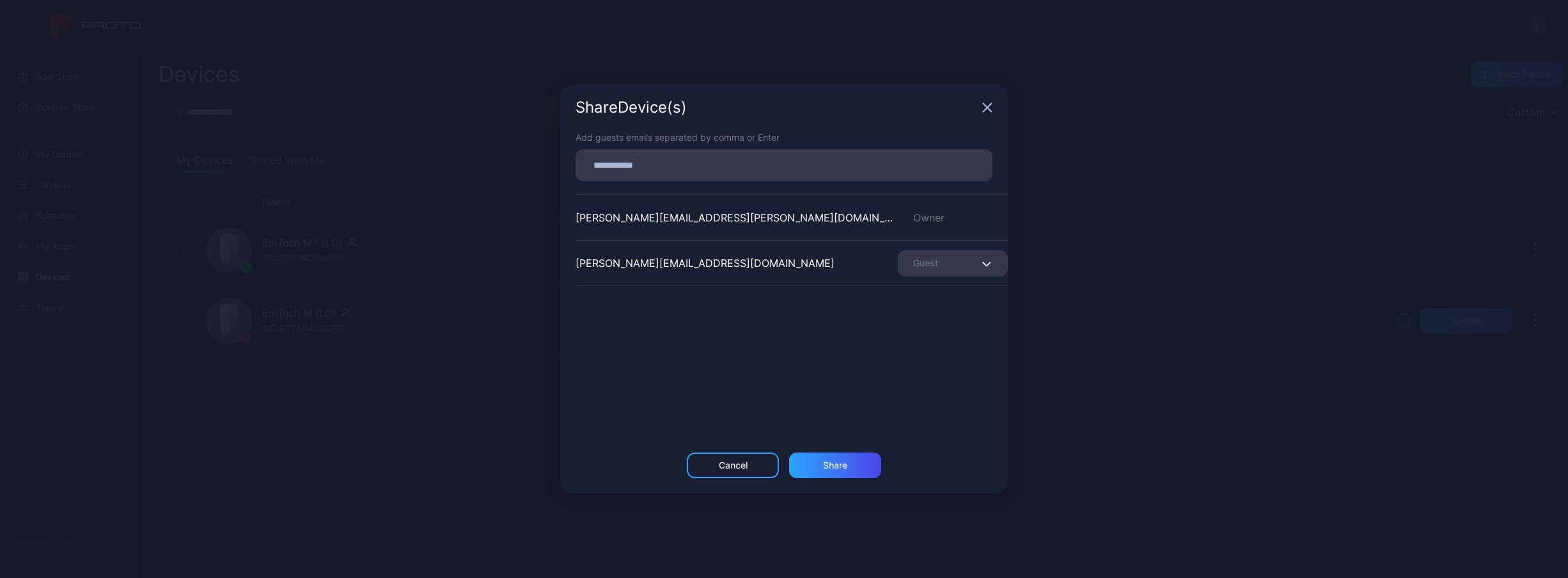
click at [658, 168] on input at bounding box center [784, 164] width 401 height 16
paste input
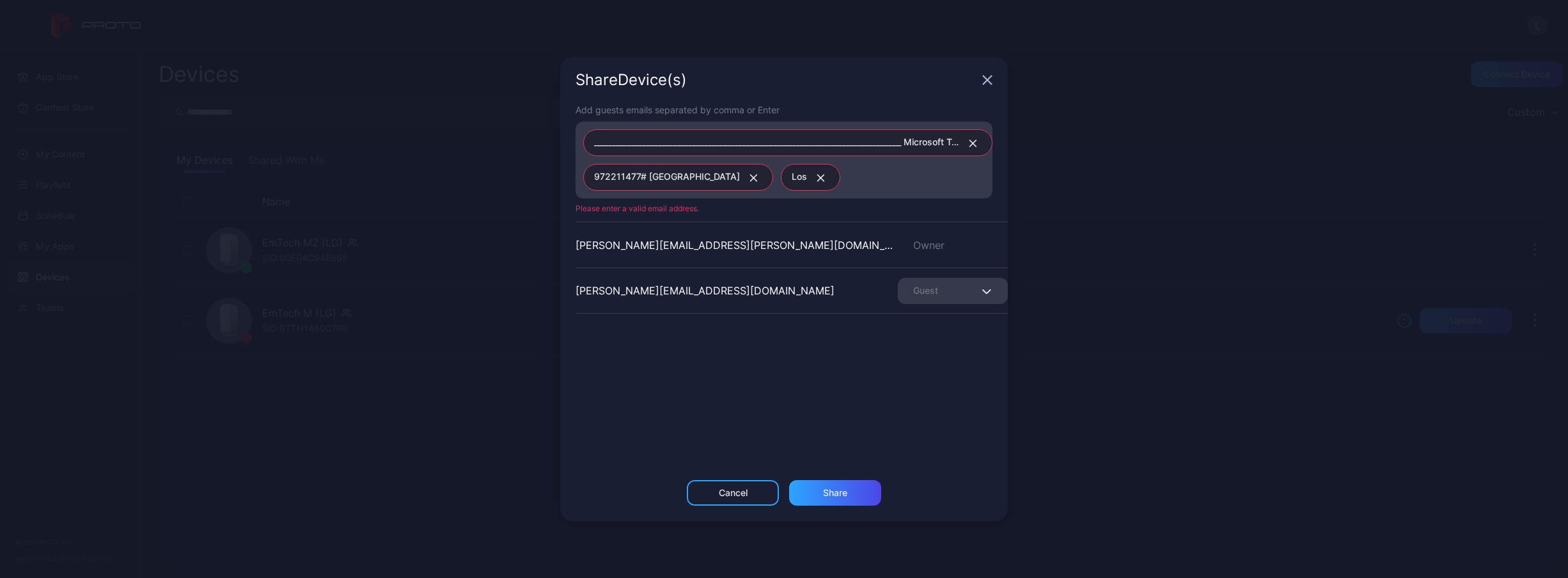
click at [967, 138] on div "_______________________________________________________________________________…" at bounding box center [787, 143] width 409 height 27
click at [817, 176] on icon "button" at bounding box center [820, 177] width 7 height 7
click at [740, 175] on button "button" at bounding box center [750, 176] width 22 height 16
click at [967, 147] on div "_______________________________________________________________________________…" at bounding box center [787, 148] width 409 height 27
click at [970, 147] on icon "button" at bounding box center [973, 148] width 7 height 7
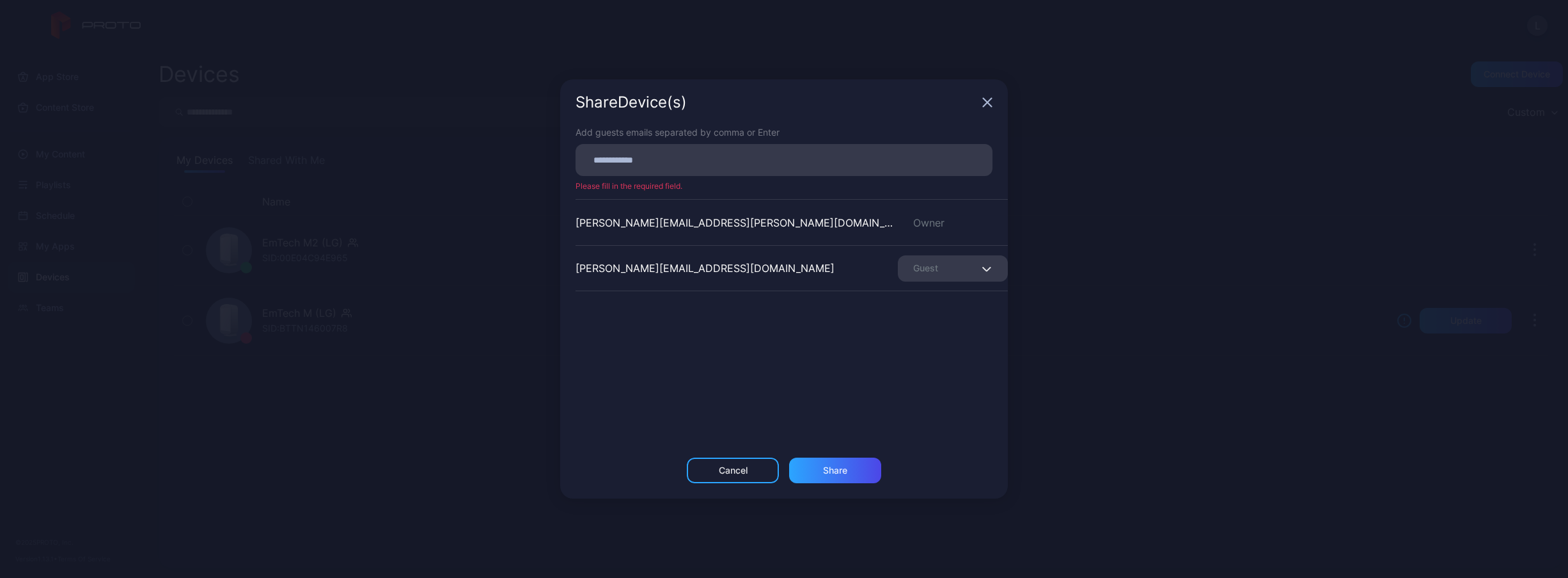
click at [789, 151] on div at bounding box center [787, 159] width 409 height 24
click at [638, 158] on input at bounding box center [784, 159] width 401 height 16
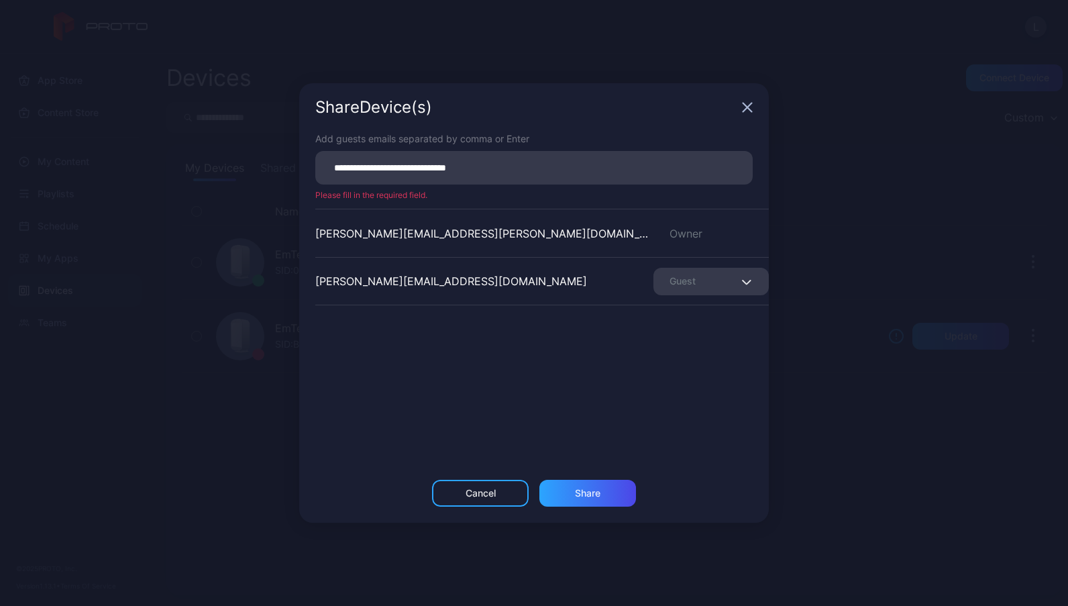
type input "**********"
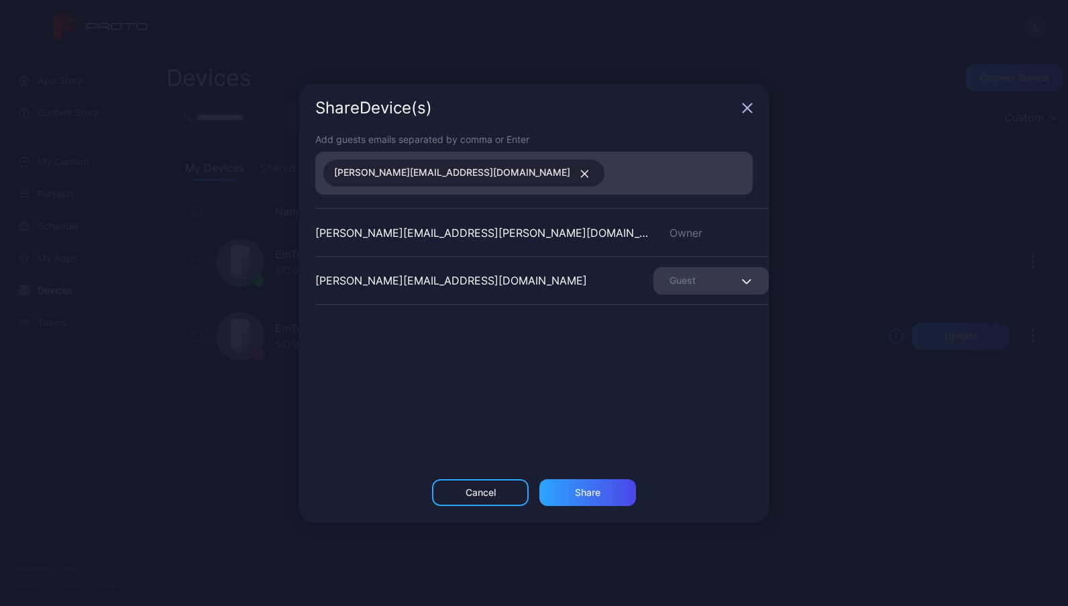
click at [580, 171] on icon "button" at bounding box center [585, 174] width 10 height 8
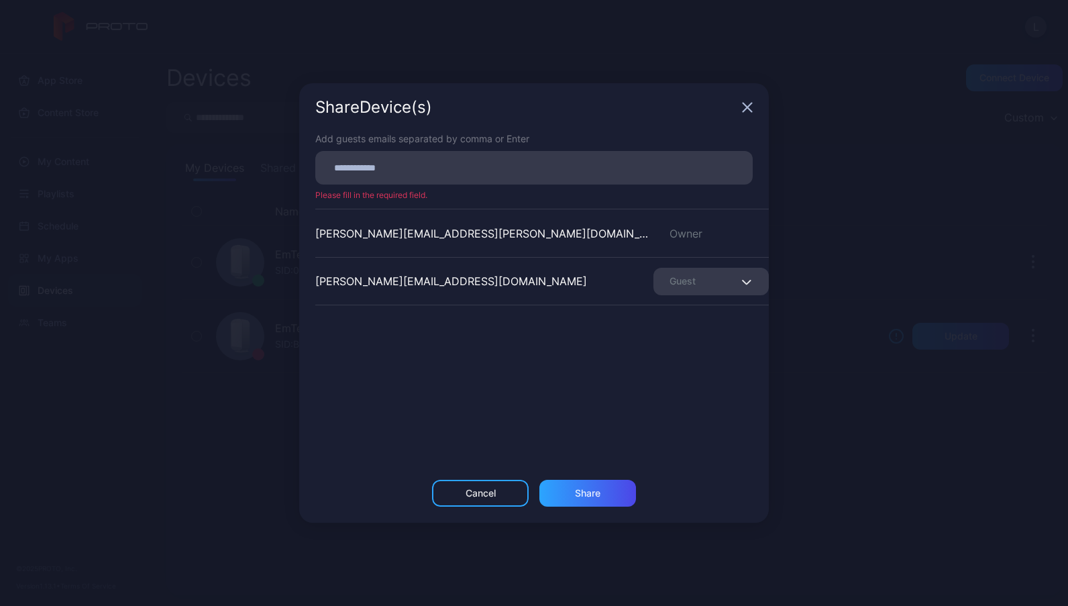
click at [513, 171] on input at bounding box center [533, 167] width 421 height 17
paste input
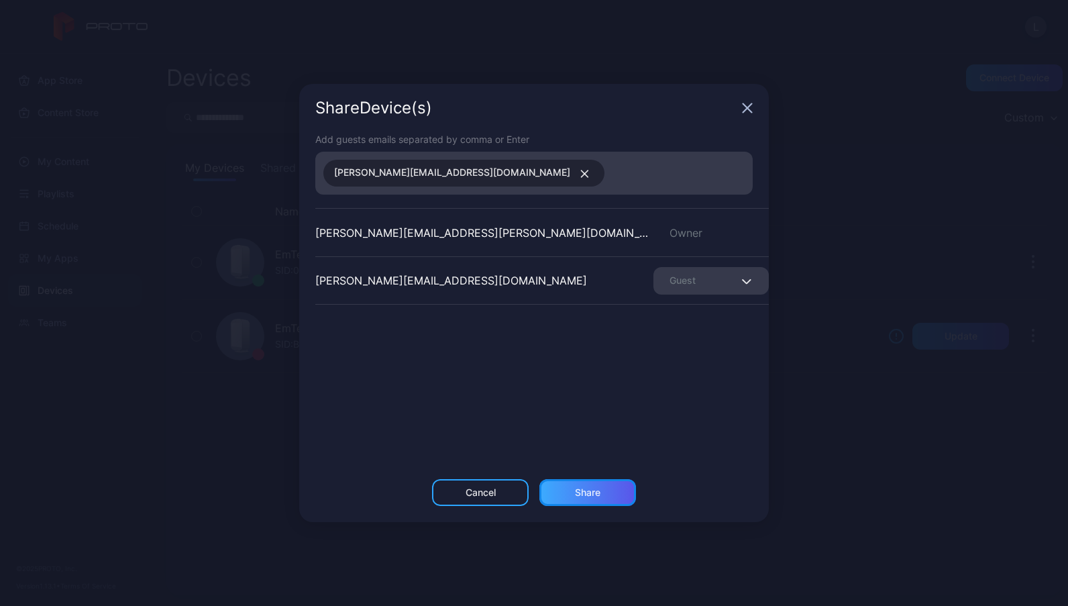
click at [600, 489] on div "Share" at bounding box center [587, 492] width 25 height 11
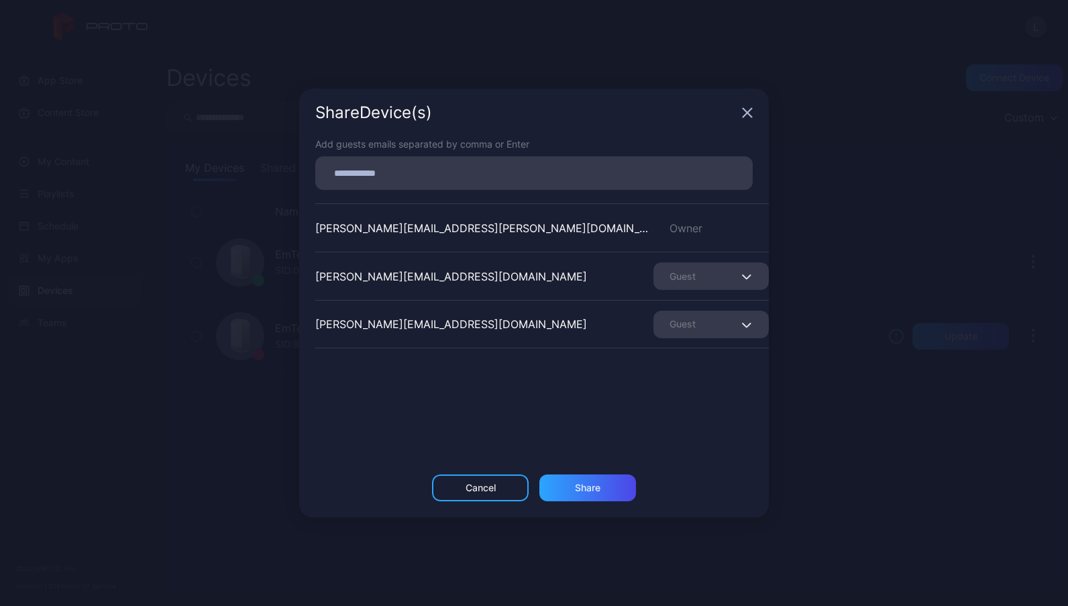
click at [745, 114] on icon "button" at bounding box center [747, 113] width 9 height 9
